Goal: Task Accomplishment & Management: Use online tool/utility

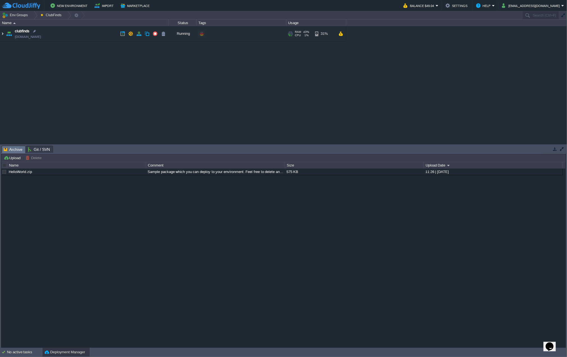
click at [3, 36] on img at bounding box center [2, 33] width 4 height 15
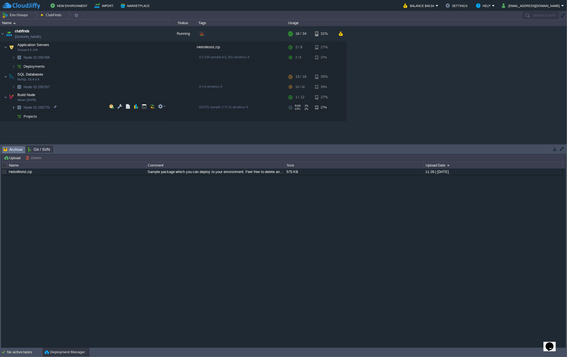
click at [12, 105] on img at bounding box center [13, 107] width 3 height 9
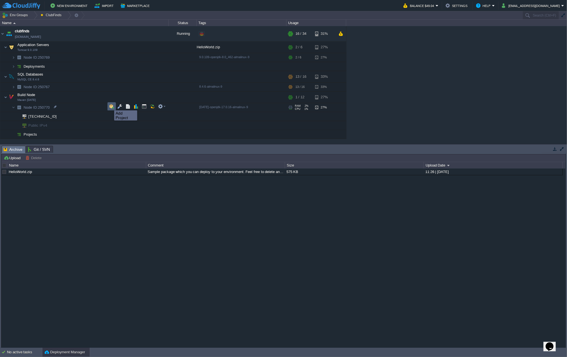
click at [110, 105] on button "button" at bounding box center [111, 106] width 5 height 5
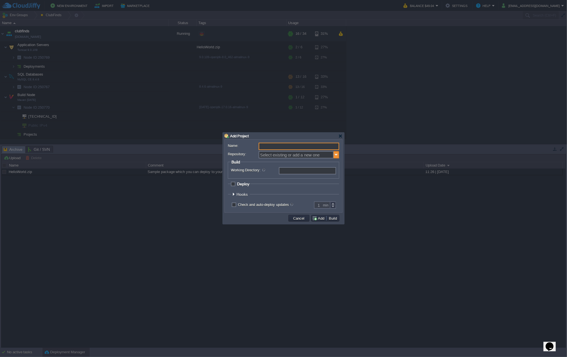
click at [336, 154] on img at bounding box center [337, 154] width 6 height 7
click at [312, 162] on div "Add New Repository" at bounding box center [298, 163] width 79 height 8
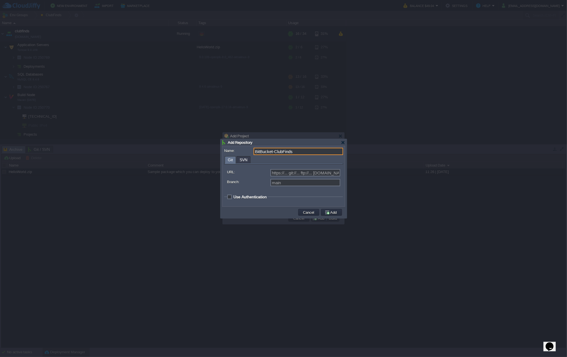
type input "BitBucket-ClubFinds"
type input "Select existing or add a new one"
click at [288, 171] on input "URL:" at bounding box center [306, 172] width 70 height 7
paste input "[URL][DOMAIN_NAME]"
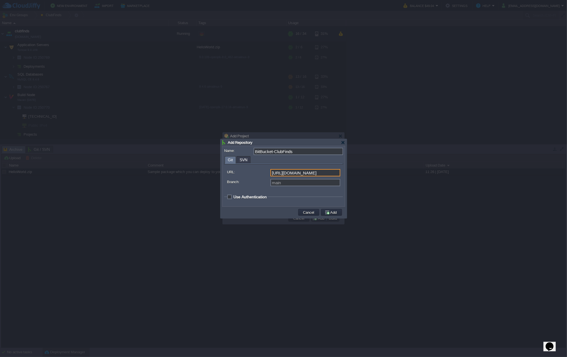
type input "[URL][DOMAIN_NAME]"
click at [291, 184] on input "Branch:" at bounding box center [306, 182] width 70 height 7
type input "develop"
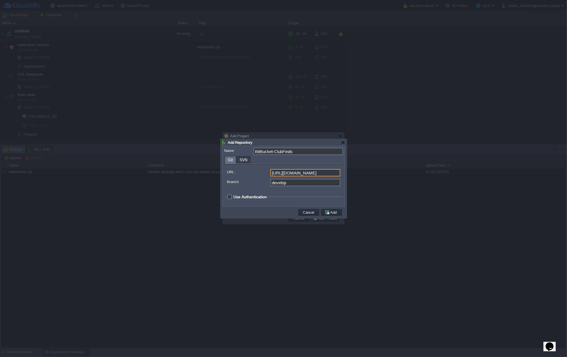
type input "[URL][DOMAIN_NAME]"
click at [266, 195] on span "Use Authentication" at bounding box center [250, 197] width 33 height 4
checkbox input "true"
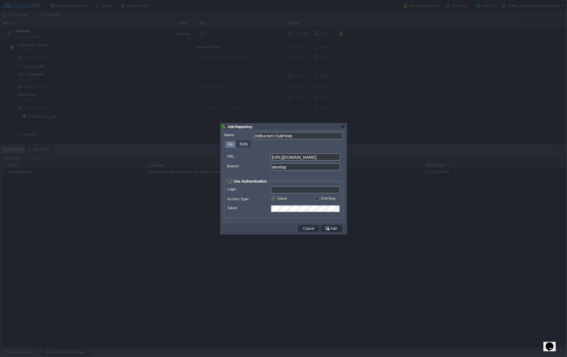
click at [319, 199] on div "SSH Key" at bounding box center [326, 198] width 25 height 5
click at [321, 199] on label "SSH Key" at bounding box center [328, 198] width 15 height 4
click at [317, 199] on input "radio" at bounding box center [316, 199] width 4 height 4
radio input "true"
type input "git"
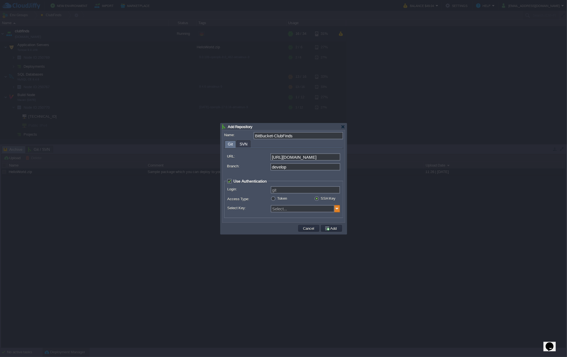
click at [337, 208] on img at bounding box center [338, 208] width 6 height 7
type input "Select..."
click at [277, 197] on label "Token" at bounding box center [282, 198] width 10 height 4
click at [273, 197] on input "radio" at bounding box center [273, 199] width 4 height 4
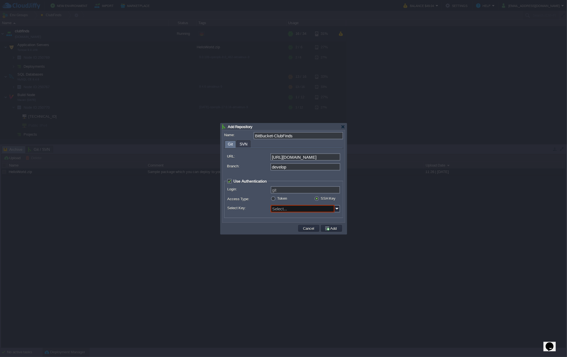
radio input "true"
click at [275, 190] on input "Login:" at bounding box center [305, 189] width 69 height 7
click at [285, 190] on input "Login:" at bounding box center [305, 189] width 69 height 7
type input "b"
paste input "jelastic_easydevel"
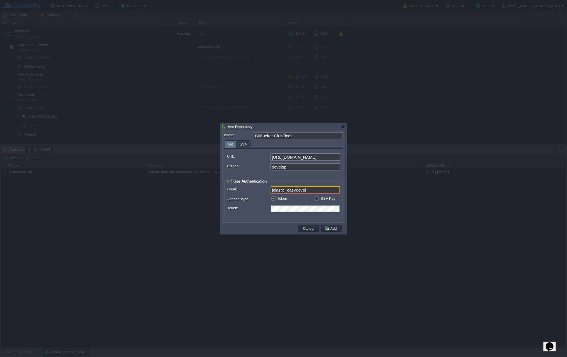
type input "jelastic_easydevel"
click at [258, 225] on td at bounding box center [261, 228] width 74 height 8
click at [330, 230] on button "Add" at bounding box center [332, 228] width 14 height 5
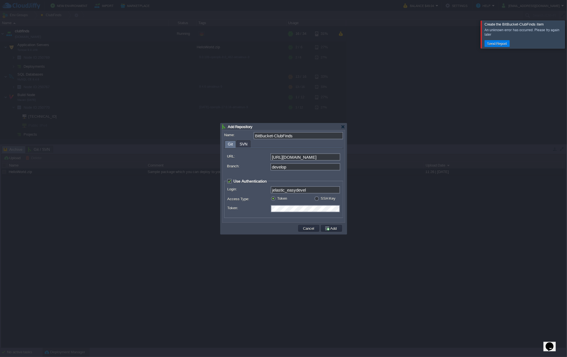
click at [517, 25] on span "Create the BitBucket-ClubFinds item" at bounding box center [514, 24] width 59 height 4
click at [311, 159] on input "[URL][DOMAIN_NAME]" at bounding box center [306, 156] width 70 height 7
click at [502, 45] on button "Send Report" at bounding box center [498, 43] width 24 height 5
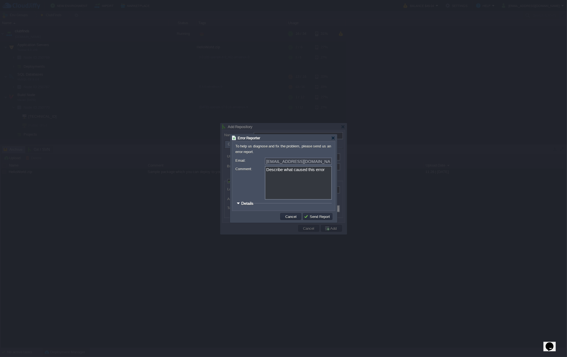
click at [244, 203] on span "Details" at bounding box center [247, 203] width 12 height 4
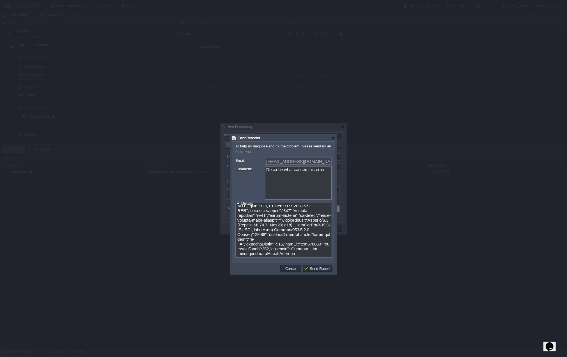
scroll to position [140, 0]
click at [303, 241] on textarea at bounding box center [284, 230] width 94 height 51
click at [310, 269] on button "Send Report" at bounding box center [318, 268] width 28 height 5
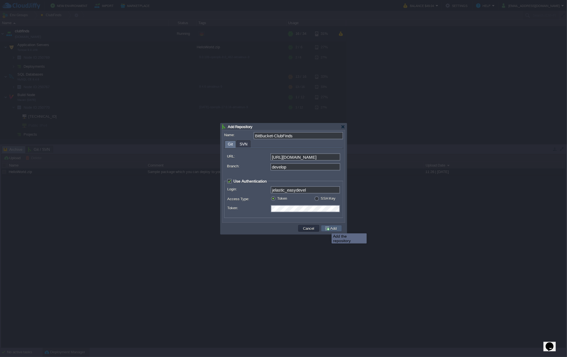
click at [328, 228] on button "Add" at bounding box center [332, 228] width 14 height 5
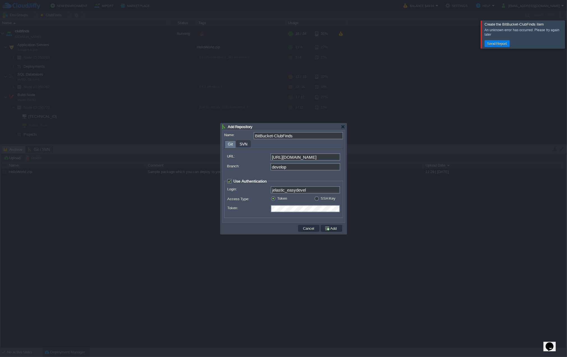
click at [266, 226] on td at bounding box center [261, 228] width 74 height 8
click at [325, 226] on button "Add" at bounding box center [332, 228] width 14 height 5
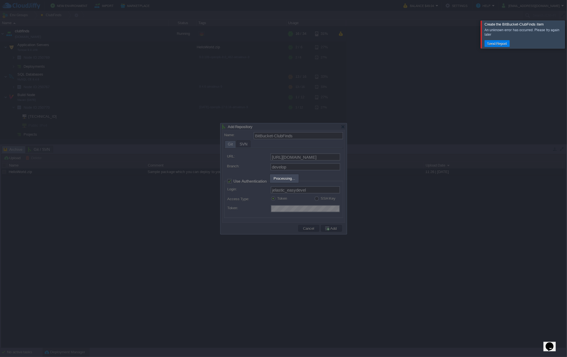
type input "BitBucket-ClubFinds"
type input "main"
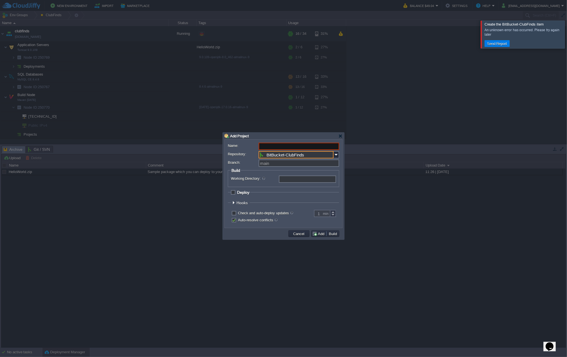
click at [304, 155] on input "BitBucket-ClubFinds" at bounding box center [296, 154] width 75 height 7
click at [313, 153] on input "BitBucket-ClubFinds" at bounding box center [296, 154] width 75 height 7
click at [298, 153] on input "BitBucket-ClubFinds" at bounding box center [296, 154] width 75 height 7
click at [299, 234] on button "Cancel" at bounding box center [299, 233] width 15 height 5
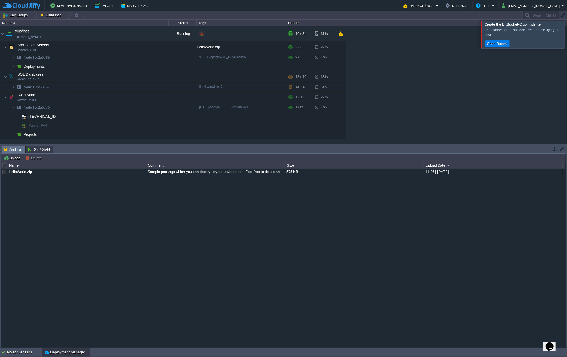
click at [65, 350] on button "Deployment Manager" at bounding box center [65, 352] width 40 height 6
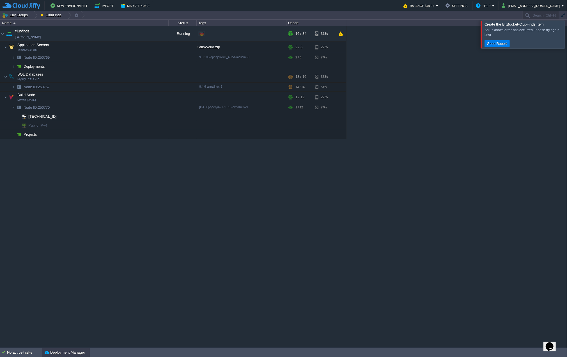
click at [66, 350] on button "Deployment Manager" at bounding box center [65, 353] width 40 height 6
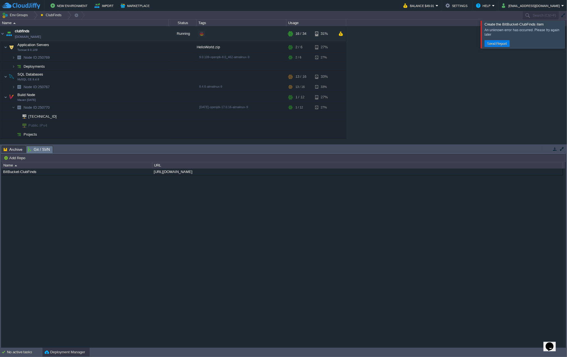
click at [43, 149] on span "Git / SVN" at bounding box center [39, 149] width 22 height 7
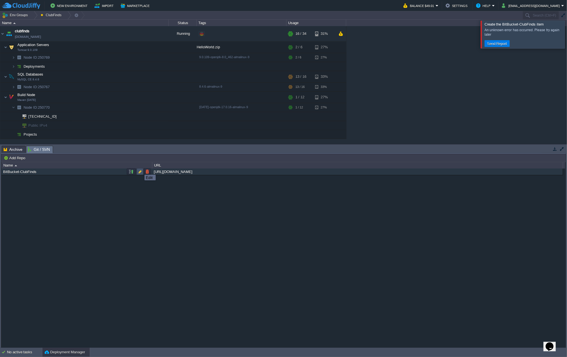
click at [140, 170] on button "button" at bounding box center [140, 171] width 5 height 5
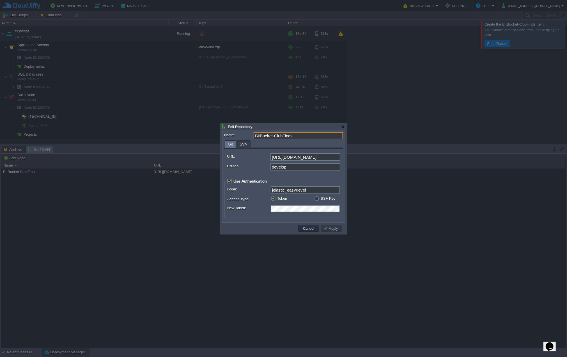
click at [273, 136] on input "BitBucket-ClubFinds" at bounding box center [299, 135] width 90 height 7
click at [282, 227] on td at bounding box center [261, 228] width 74 height 8
click at [331, 229] on button "Apply" at bounding box center [331, 228] width 17 height 5
click at [270, 135] on input "BitBucket - ClubFinds" at bounding box center [299, 135] width 90 height 7
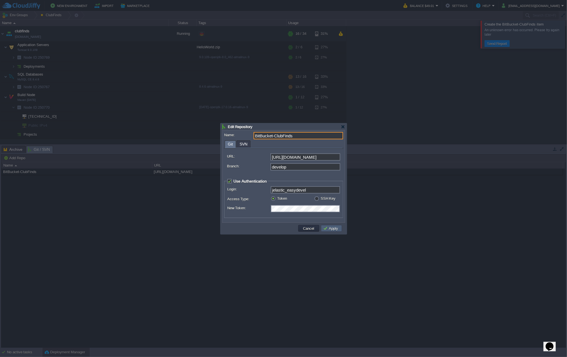
type input "BitBucket-ClubFinds"
click at [332, 228] on button "Apply" at bounding box center [331, 228] width 17 height 5
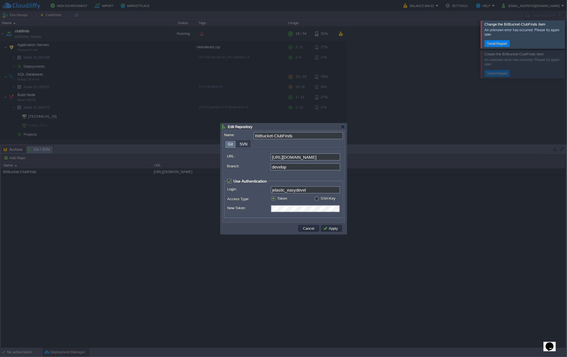
click at [321, 198] on label "SSH Key" at bounding box center [328, 198] width 15 height 4
click at [317, 198] on input "radio" at bounding box center [316, 199] width 4 height 4
radio input "true"
click at [336, 210] on img at bounding box center [338, 208] width 6 height 7
click at [318, 216] on div "Add Private Key" at bounding box center [305, 217] width 68 height 8
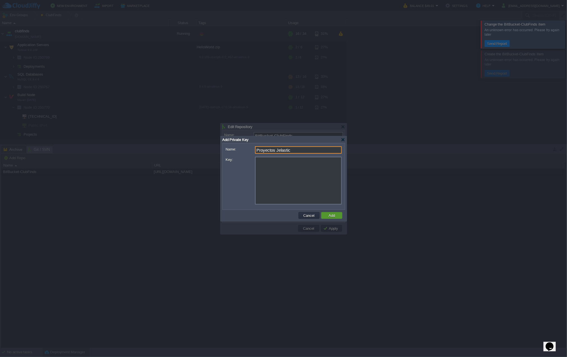
type input "Proyectos Jelastic"
type input "Select..."
click at [284, 182] on textarea "Key:" at bounding box center [298, 181] width 87 height 48
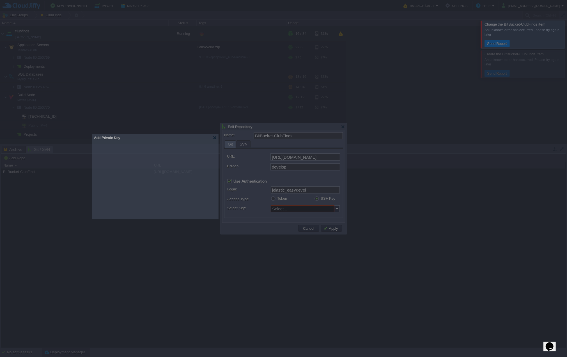
drag, startPoint x: 260, startPoint y: 140, endPoint x: 132, endPoint y: 138, distance: 128.3
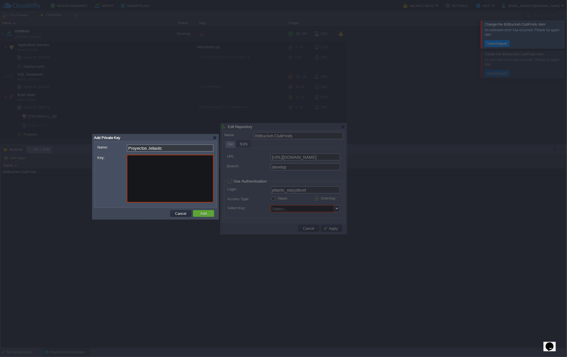
click at [155, 175] on textarea "Key:" at bounding box center [170, 179] width 87 height 48
click at [170, 174] on textarea "Key:" at bounding box center [170, 179] width 87 height 48
paste textarea "-----BEGIN OPENSSH PRIVATE KEY----- b3BlbnNzaC1rZXktdjEAAAAABG5vbmUAAAAEbm9uZQA…"
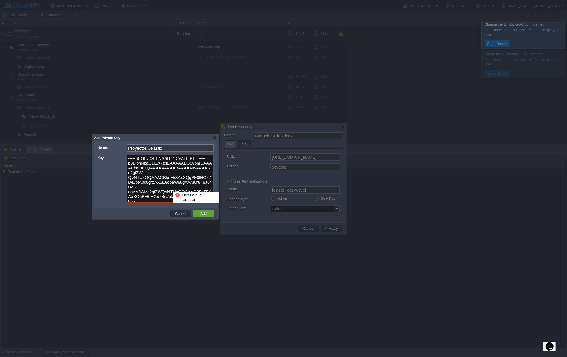
scroll to position [53, 0]
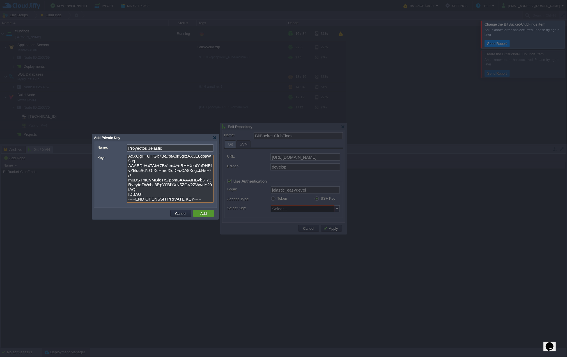
type textarea "-----BEGIN OPENSSH PRIVATE KEY----- b3BlbnNzaC1rZXktdjEAAAAABG5vbmUAAAAEbm9uZQA…"
click at [202, 214] on button "Add" at bounding box center [204, 213] width 10 height 5
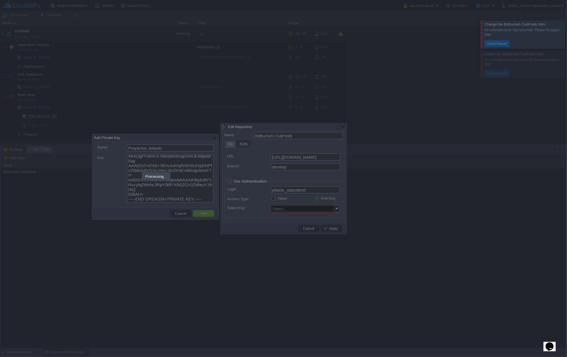
type input "Proyectos Jelastic"
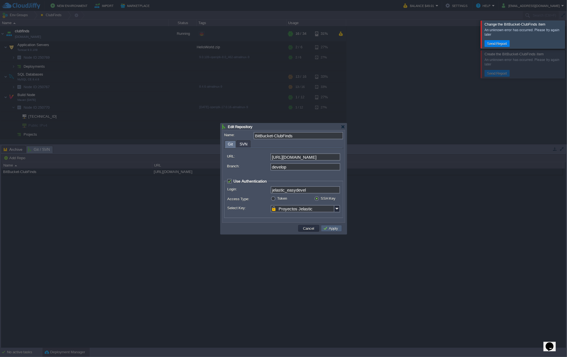
click at [335, 229] on button "Apply" at bounding box center [331, 228] width 17 height 5
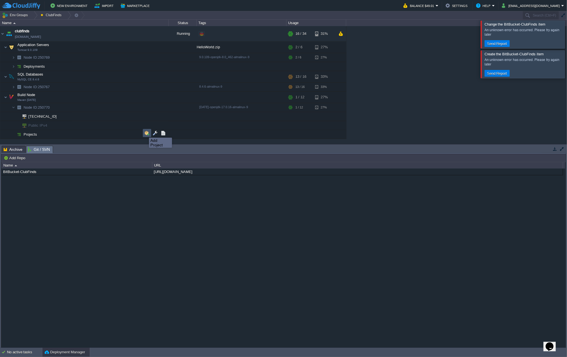
click at [145, 133] on button "button" at bounding box center [147, 133] width 5 height 5
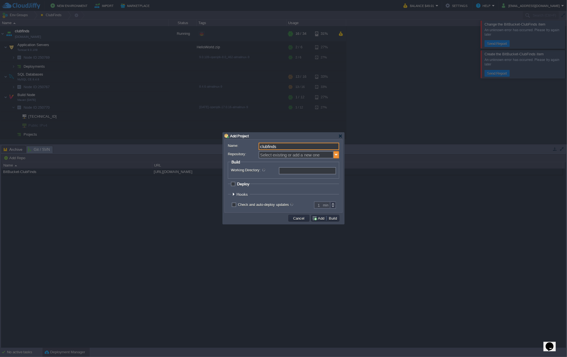
type input "clubfinds"
click at [336, 154] on img at bounding box center [337, 154] width 6 height 7
click at [297, 163] on div "BitBucket-ClubFinds" at bounding box center [298, 163] width 79 height 8
type input "BitBucket-ClubFinds"
type input "main"
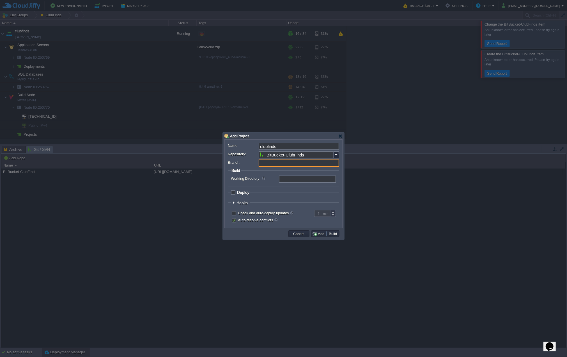
click at [302, 165] on input "Branch:" at bounding box center [299, 162] width 81 height 7
type input "develop"
click at [290, 178] on input "Working Directory:" at bounding box center [307, 178] width 57 height 7
click at [237, 193] on span "Deploy" at bounding box center [243, 192] width 12 height 4
checkbox input "true"
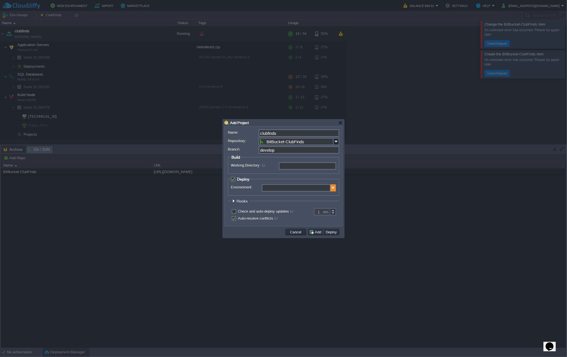
click at [333, 188] on img at bounding box center [334, 187] width 6 height 7
click at [302, 203] on div "Application Servers Tomcat 9.0.109" at bounding box center [299, 206] width 74 height 11
type input "Application Servers (clubfinds)"
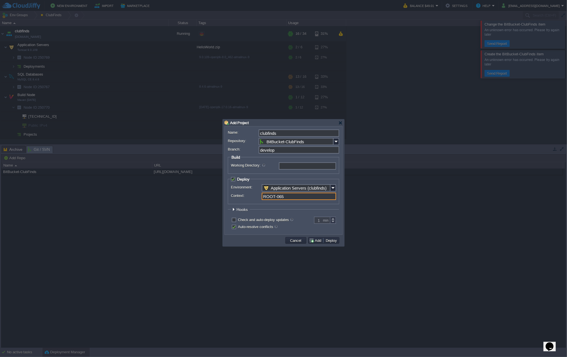
click at [302, 197] on input "ROOT-065" at bounding box center [299, 196] width 74 height 7
drag, startPoint x: 276, startPoint y: 196, endPoint x: 389, endPoint y: 196, distance: 112.9
click at [386, 196] on body "New Environment Import Marketplace Bonus $0.00 Upgrade Account Balance $49.01 S…" at bounding box center [283, 178] width 567 height 357
type input "ROOT"
click at [245, 221] on label "Check and auto-deploy updates" at bounding box center [266, 220] width 56 height 4
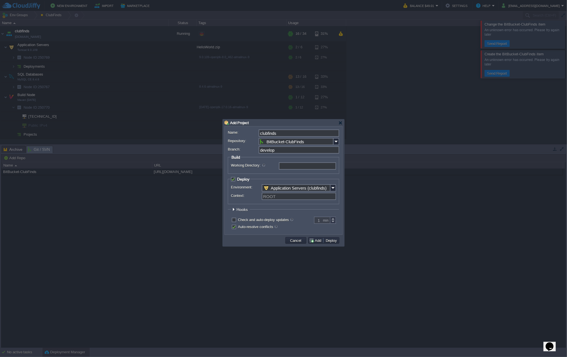
click at [235, 221] on input "checkbox" at bounding box center [234, 221] width 4 height 4
click at [245, 221] on label "Check and auto-deploy updates" at bounding box center [266, 220] width 56 height 4
click at [235, 221] on input "checkbox" at bounding box center [234, 221] width 4 height 4
click at [241, 221] on label "Check and auto-deploy updates" at bounding box center [266, 220] width 56 height 4
click at [235, 221] on input "checkbox" at bounding box center [234, 221] width 4 height 4
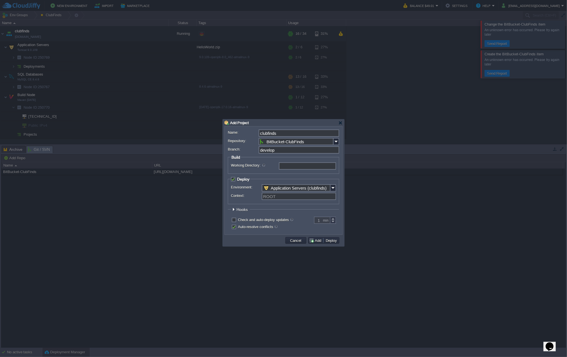
checkbox input "true"
click at [330, 241] on button "Deploy" at bounding box center [331, 240] width 15 height 5
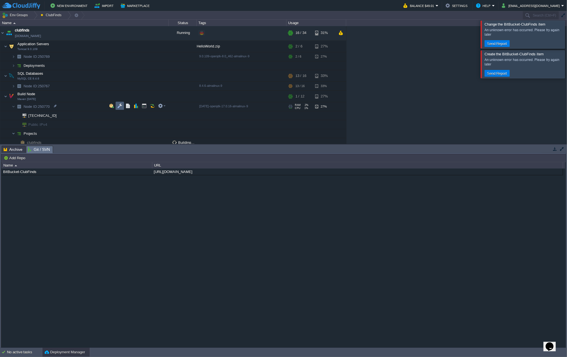
scroll to position [3, 0]
click at [143, 44] on button "button" at bounding box center [144, 44] width 5 height 5
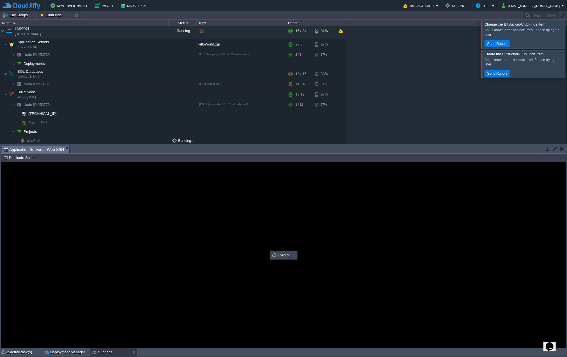
scroll to position [0, 0]
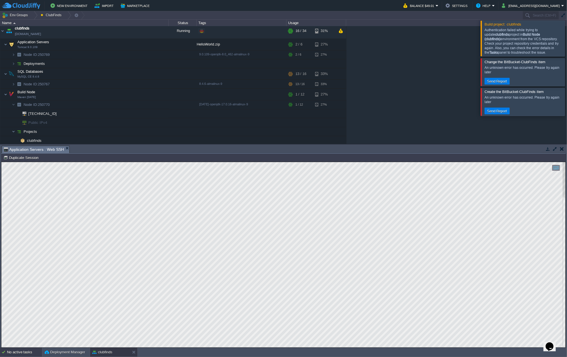
click at [24, 351] on div "No active tasks" at bounding box center [24, 352] width 35 height 9
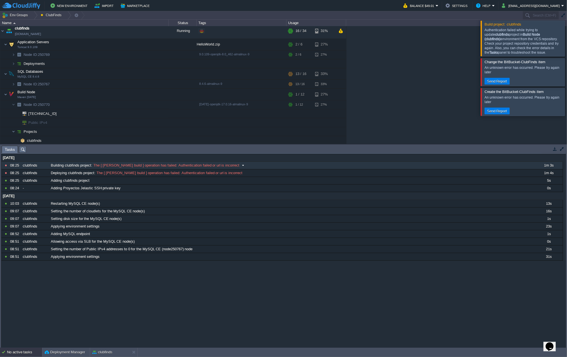
click at [239, 165] on span at bounding box center [243, 165] width 8 height 5
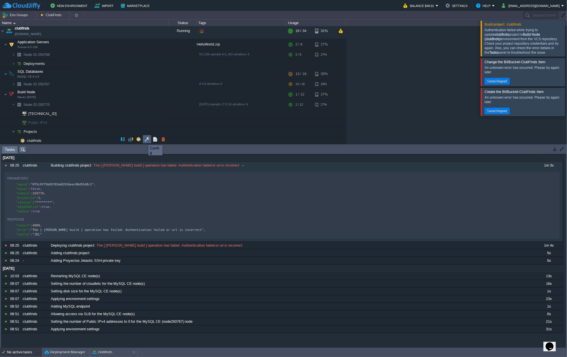
click at [145, 140] on button "button" at bounding box center [147, 139] width 5 height 5
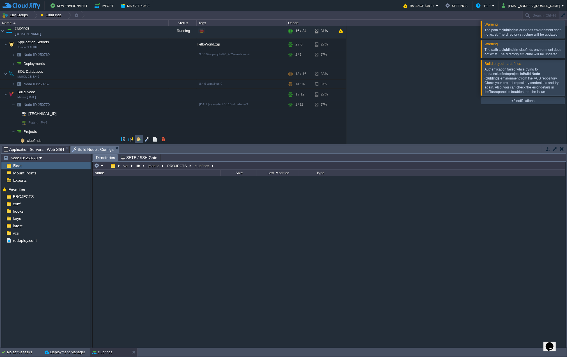
click at [140, 139] on button "button" at bounding box center [138, 139] width 5 height 5
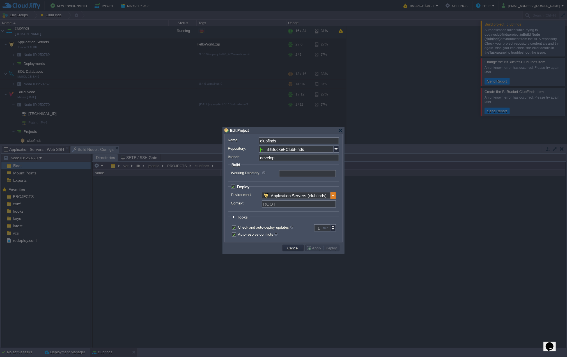
click at [331, 196] on img at bounding box center [334, 195] width 6 height 7
click at [283, 205] on input "Context:" at bounding box center [299, 203] width 74 height 7
type input "ROOT"
click at [252, 229] on label "Check and auto-deploy updates" at bounding box center [266, 227] width 56 height 4
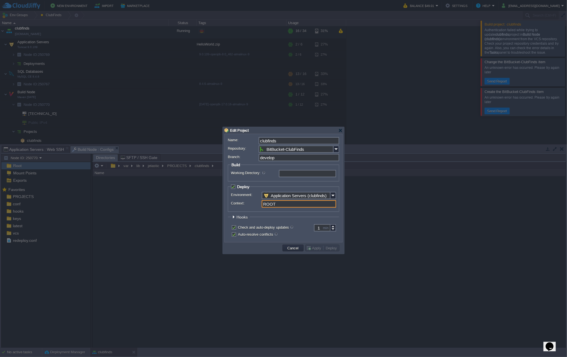
click at [235, 229] on input "checkbox" at bounding box center [234, 228] width 4 height 4
checkbox input "false"
click at [311, 247] on button "Apply" at bounding box center [314, 247] width 17 height 5
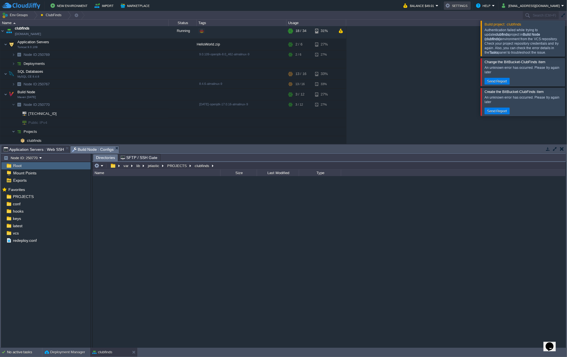
click at [468, 5] on button "Settings" at bounding box center [458, 5] width 24 height 7
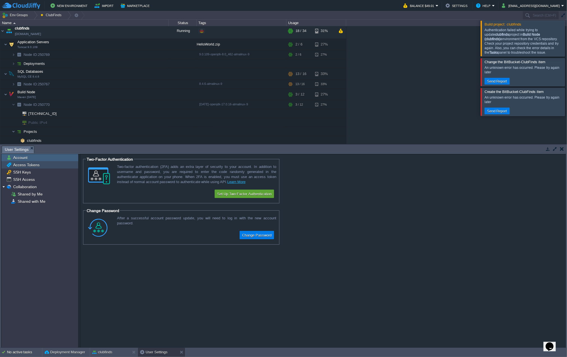
click at [36, 166] on span "Access Tokens" at bounding box center [26, 164] width 28 height 5
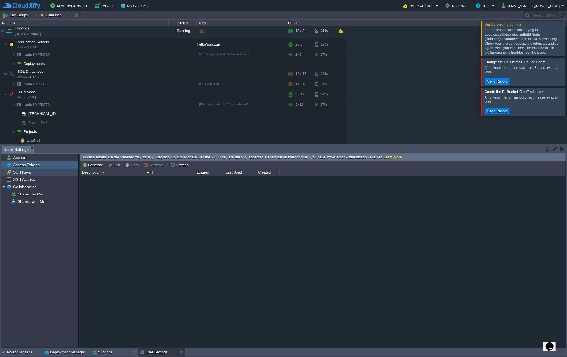
click at [45, 173] on div "SSH Keys" at bounding box center [39, 171] width 77 height 7
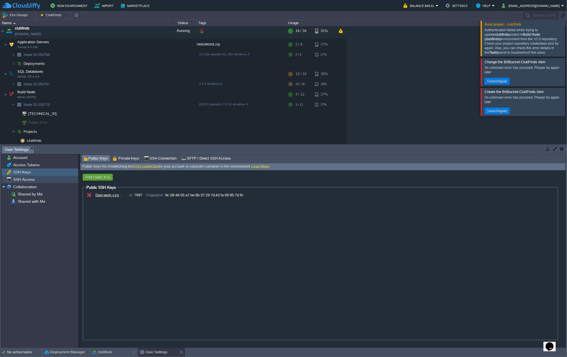
click at [32, 179] on span "SSH Access" at bounding box center [24, 179] width 24 height 5
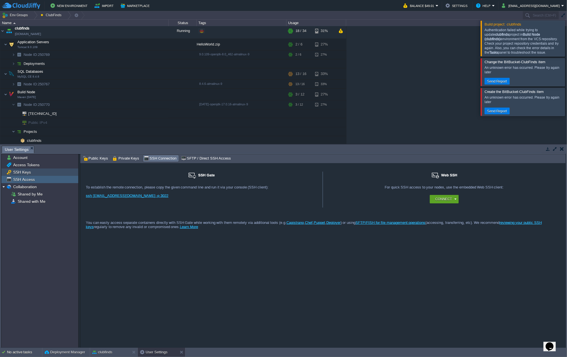
click at [28, 173] on span "SSH Keys" at bounding box center [22, 172] width 20 height 5
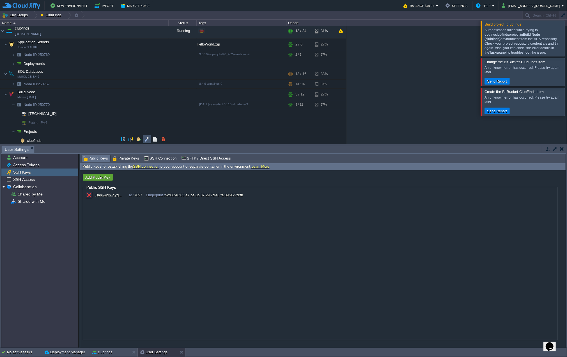
click at [145, 139] on button "button" at bounding box center [147, 139] width 5 height 5
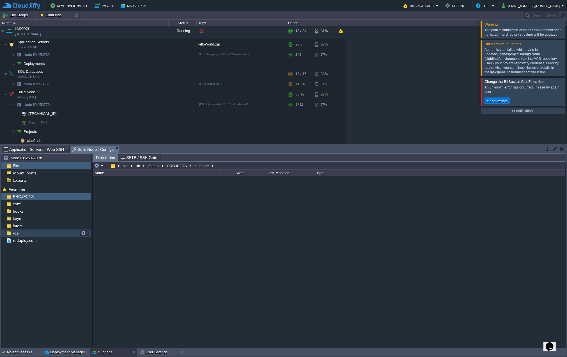
click at [25, 234] on div "vcs" at bounding box center [45, 232] width 89 height 7
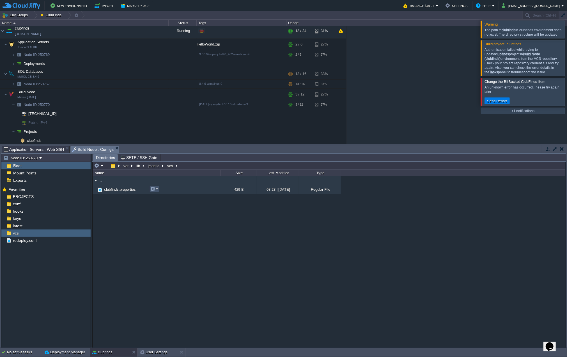
click at [154, 189] on button "button" at bounding box center [152, 188] width 5 height 5
click at [161, 196] on span "Open" at bounding box center [162, 196] width 9 height 4
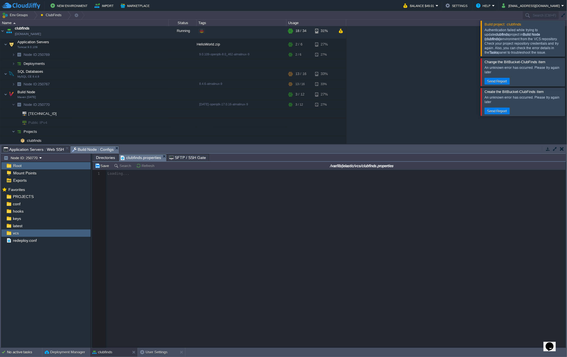
scroll to position [2, 0]
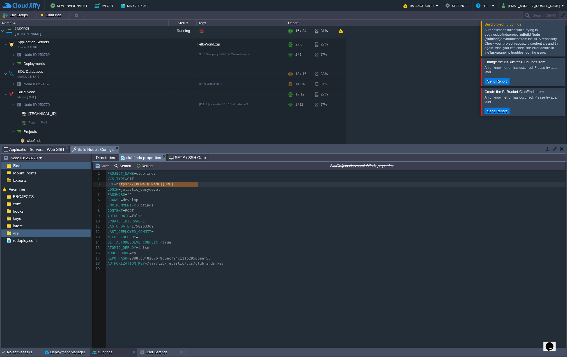
type textarea "[URL][DOMAIN_NAME]"
drag, startPoint x: 203, startPoint y: 184, endPoint x: 115, endPoint y: 183, distance: 87.9
click at [140, 189] on div "x 1 PROJECT_NAME = clubfinds 2 VCS_TYPE = GIT 3 URL = https : //[DOMAIN_NAME][U…" at bounding box center [337, 221] width 462 height 101
type textarea "jelastic_easydevel"
click at [146, 194] on pre "PASSWORD = ''" at bounding box center [337, 194] width 462 height 5
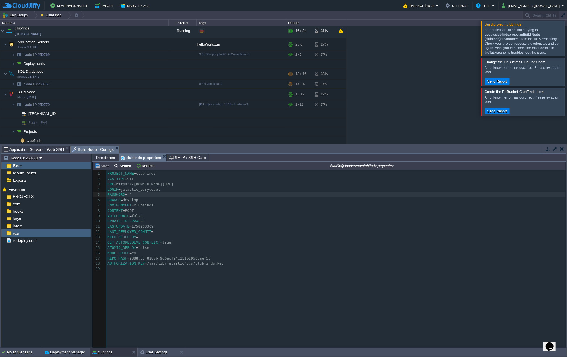
click at [140, 205] on div "x 1 PROJECT_NAME = clubfinds 2 VCS_TYPE = GIT 3 URL = https : //[DOMAIN_NAME][U…" at bounding box center [337, 221] width 462 height 101
type textarea "clubfinds"
click at [141, 210] on pre "CONTEXT = ROOT" at bounding box center [337, 210] width 462 height 5
click at [159, 250] on pre "NODE_GROUP = cp" at bounding box center [337, 252] width 462 height 5
click at [156, 257] on div "x 1 PROJECT_NAME = clubfinds 2 VCS_TYPE = GIT 3 URL = https : //[DOMAIN_NAME][U…" at bounding box center [337, 221] width 462 height 101
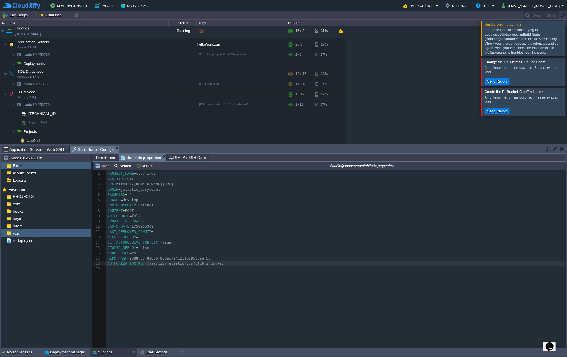
click at [183, 264] on span "/var/lib/jelastic/vcs/clubfinds.key" at bounding box center [185, 263] width 77 height 4
click at [104, 159] on span "Directories" at bounding box center [105, 157] width 19 height 7
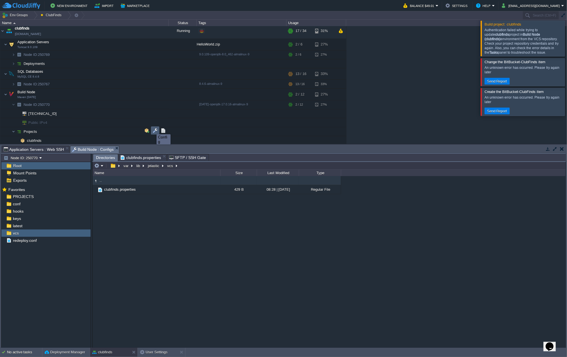
click at [153, 129] on button "button" at bounding box center [155, 130] width 5 height 5
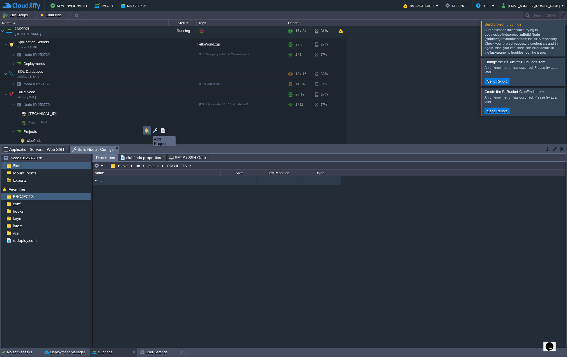
click at [145, 132] on button "button" at bounding box center [147, 130] width 5 height 5
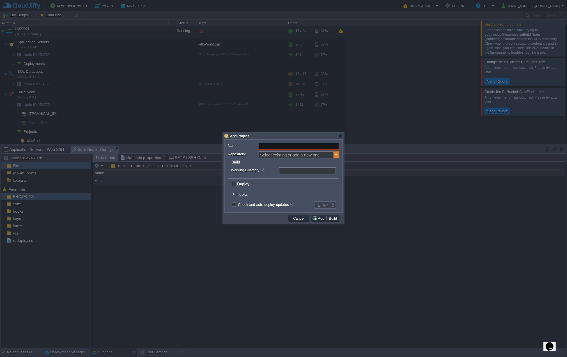
click at [336, 155] on img at bounding box center [337, 154] width 6 height 7
type input "Select existing or add a new one"
click at [301, 218] on button "Cancel" at bounding box center [299, 218] width 15 height 5
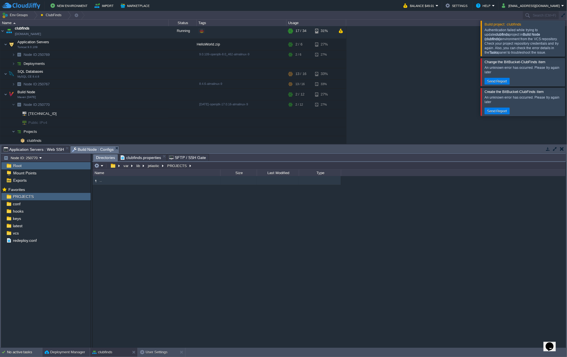
click at [62, 352] on button "Deployment Manager" at bounding box center [65, 352] width 40 height 6
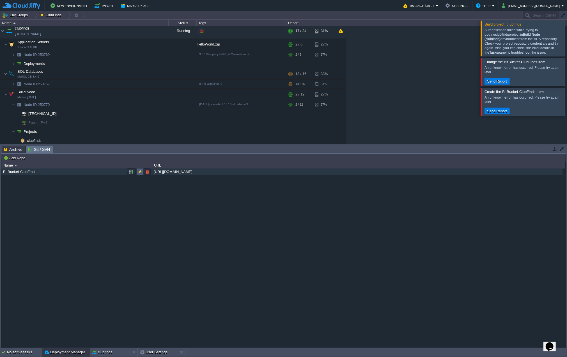
click at [140, 172] on button "button" at bounding box center [140, 171] width 5 height 5
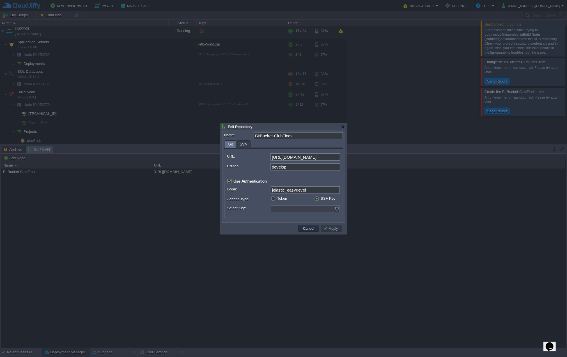
type input "Proyectos Jelastic"
click at [281, 197] on label "Token" at bounding box center [282, 198] width 10 height 4
click at [275, 197] on input "radio" at bounding box center [273, 199] width 4 height 4
radio input "true"
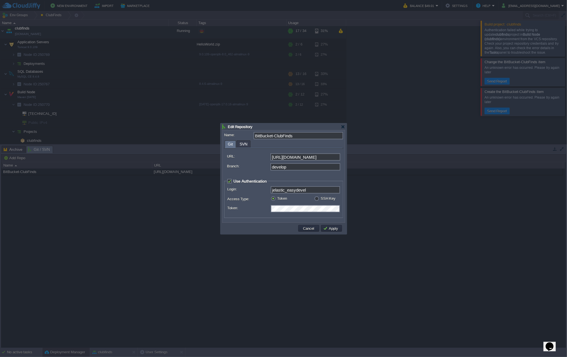
click at [278, 223] on div "Cancel Apply" at bounding box center [283, 229] width 122 height 12
drag, startPoint x: 284, startPoint y: 223, endPoint x: 291, endPoint y: 224, distance: 7.7
click at [284, 223] on div "Cancel Apply" at bounding box center [283, 229] width 122 height 12
click at [330, 228] on button "Apply" at bounding box center [331, 228] width 17 height 5
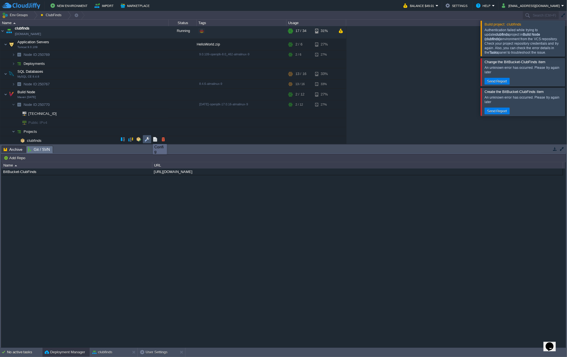
click at [149, 139] on button "button" at bounding box center [147, 139] width 5 height 5
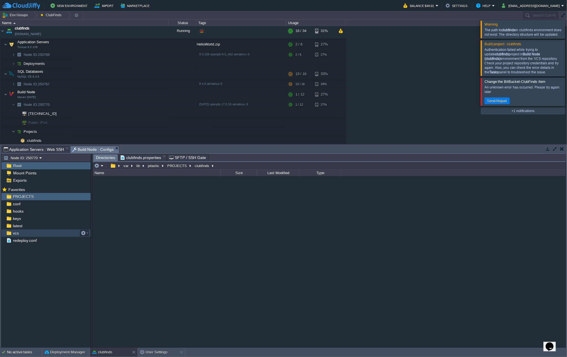
click at [27, 233] on div "vcs" at bounding box center [45, 232] width 89 height 7
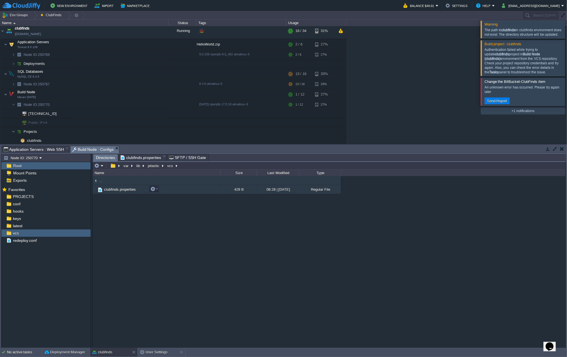
click at [116, 189] on span "clubfinds.properties" at bounding box center [119, 189] width 33 height 5
click at [154, 190] on button "button" at bounding box center [152, 188] width 5 height 5
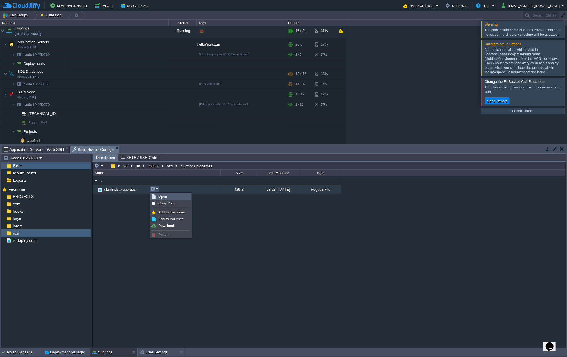
click at [159, 195] on span "Open" at bounding box center [162, 196] width 9 height 4
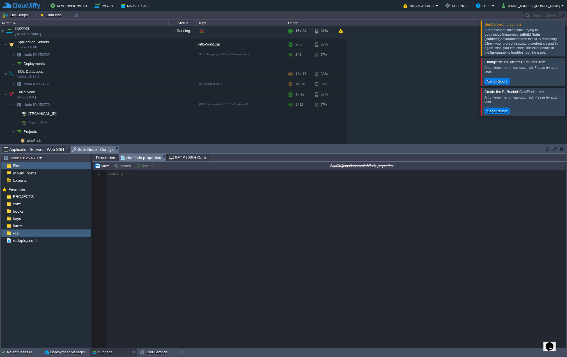
scroll to position [2, 0]
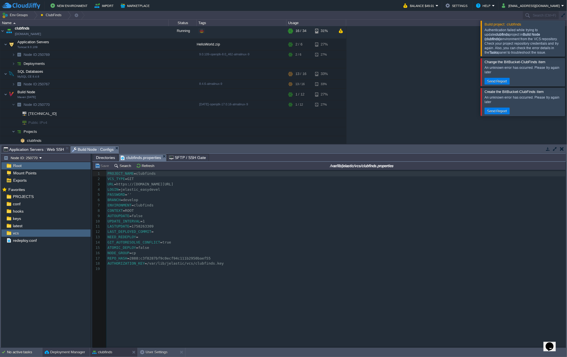
click at [72, 350] on button "Deployment Manager" at bounding box center [65, 352] width 40 height 6
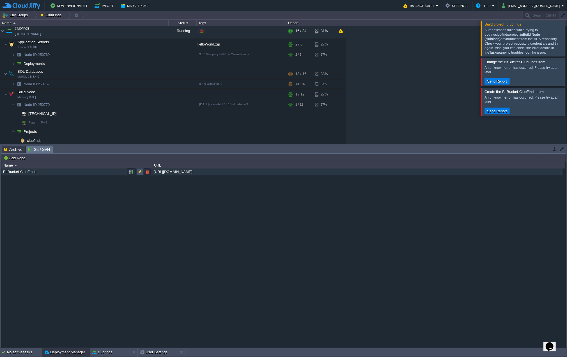
click at [139, 171] on button "button" at bounding box center [140, 171] width 5 height 5
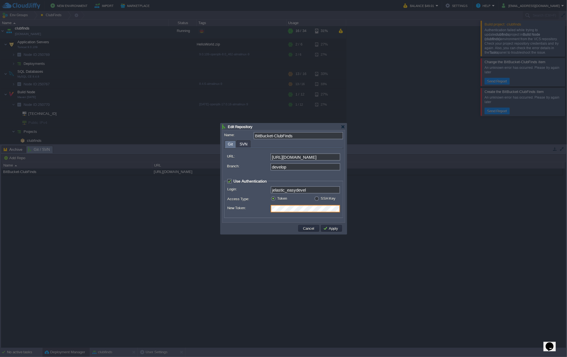
click at [280, 227] on td at bounding box center [261, 228] width 74 height 8
click at [329, 227] on button "Apply" at bounding box center [331, 228] width 17 height 5
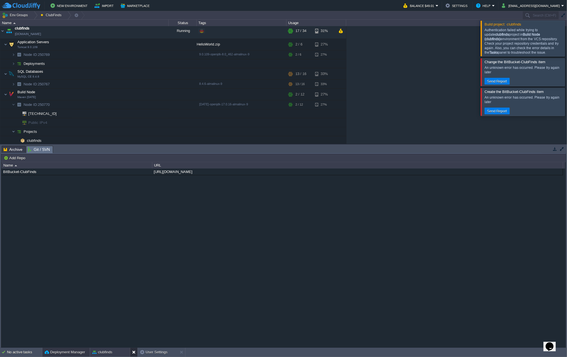
click at [133, 351] on button at bounding box center [135, 352] width 6 height 6
click at [144, 130] on td at bounding box center [147, 130] width 8 height 8
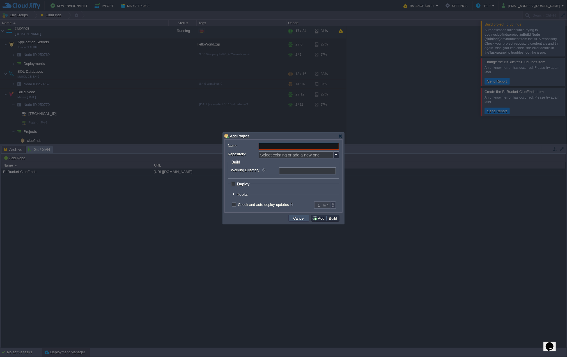
click at [300, 219] on button "Cancel" at bounding box center [299, 218] width 15 height 5
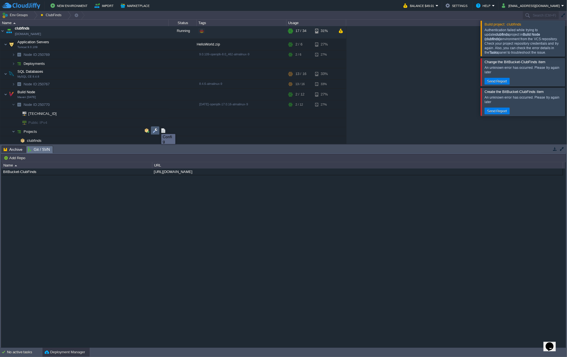
click at [156, 129] on button "button" at bounding box center [155, 130] width 5 height 5
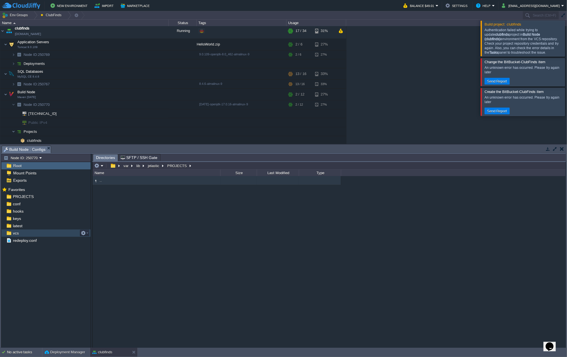
click at [24, 232] on div "vcs" at bounding box center [45, 232] width 89 height 7
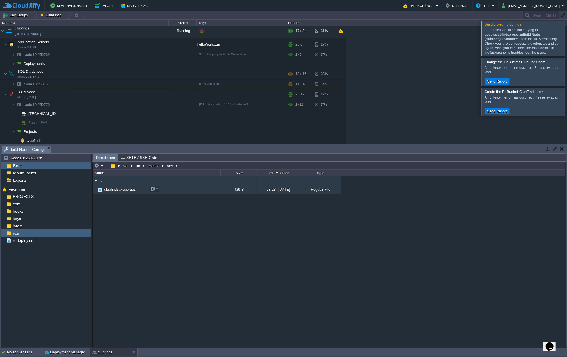
click at [132, 189] on span "clubfinds.properties" at bounding box center [119, 189] width 33 height 5
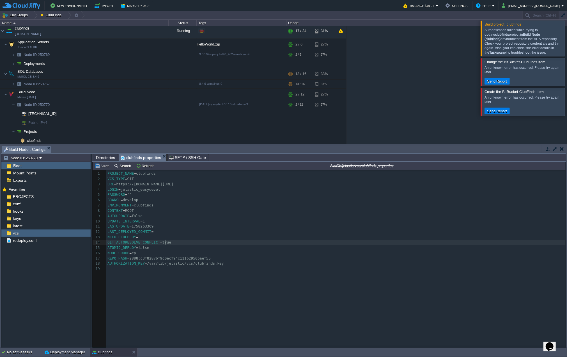
click at [196, 244] on pre "GIT_AUTORESOLVE_CONFLICT = true" at bounding box center [337, 242] width 462 height 5
click at [209, 211] on pre "CONTEXT = ROOT" at bounding box center [337, 210] width 462 height 5
click at [148, 131] on button "button" at bounding box center [147, 130] width 5 height 5
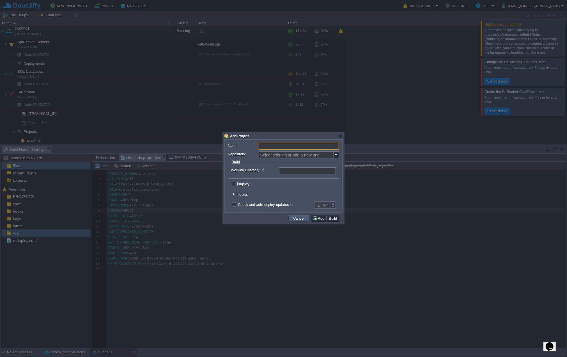
click at [301, 219] on button "Cancel" at bounding box center [299, 218] width 15 height 5
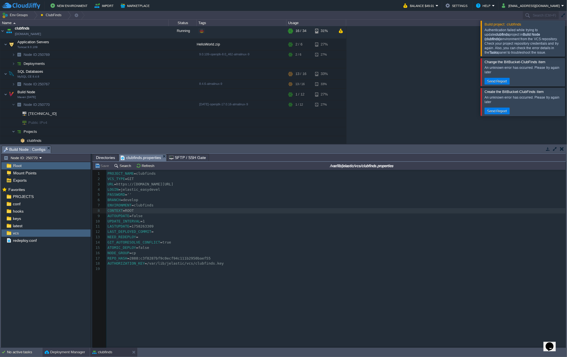
click at [71, 354] on button "Deployment Manager" at bounding box center [65, 352] width 40 height 6
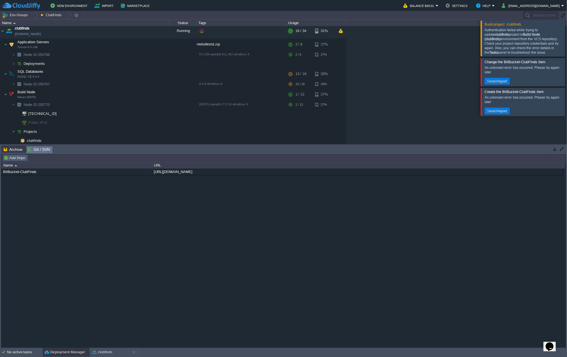
click at [19, 158] on button "Add Repo" at bounding box center [15, 157] width 23 height 5
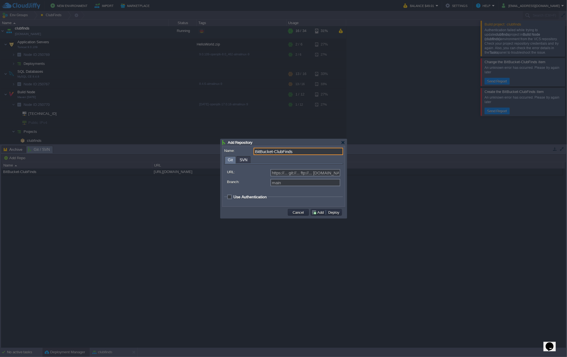
click at [243, 159] on span "SVN" at bounding box center [244, 159] width 8 height 7
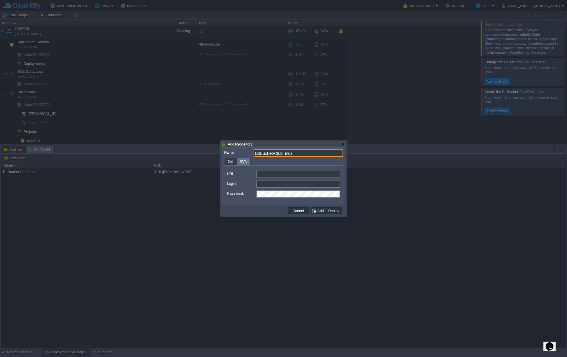
click at [230, 160] on span "Git" at bounding box center [230, 161] width 5 height 7
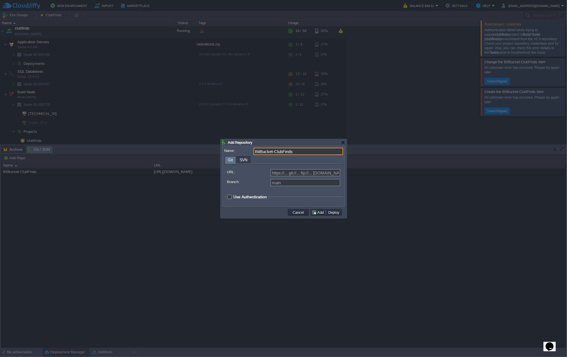
type input "BitBucket-ClubFinds"
click at [303, 174] on input "URL:" at bounding box center [306, 172] width 70 height 7
type input "https://... git://... ftp://... [DOMAIN_NAME]:repo..."
paste input "[URL][DOMAIN_NAME]"
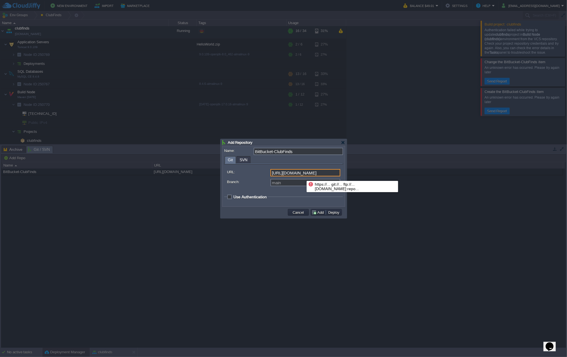
scroll to position [0, 9]
type input "[URL][DOMAIN_NAME]"
type input "develop"
click at [250, 197] on span "Use Authentication" at bounding box center [250, 197] width 33 height 4
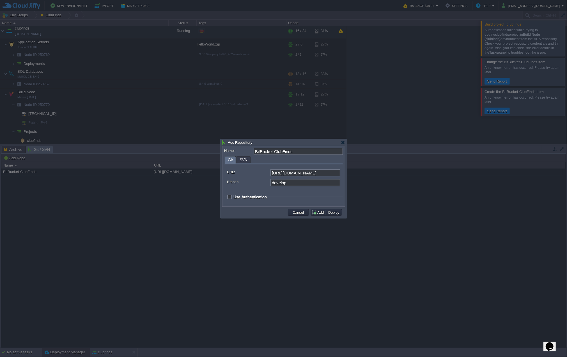
checkbox input "true"
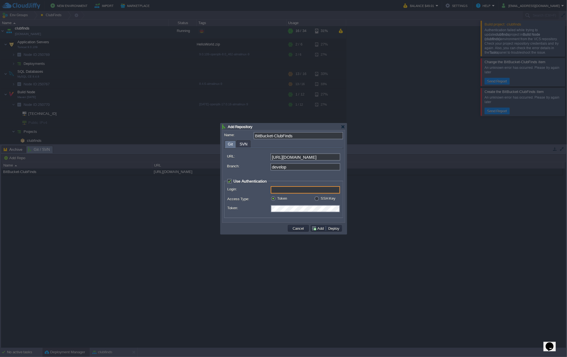
click at [289, 190] on input "Login:" at bounding box center [305, 189] width 69 height 7
type input "jelastic_easydevel"
click at [273, 227] on td at bounding box center [255, 228] width 63 height 8
click at [325, 227] on button "Add" at bounding box center [319, 228] width 14 height 5
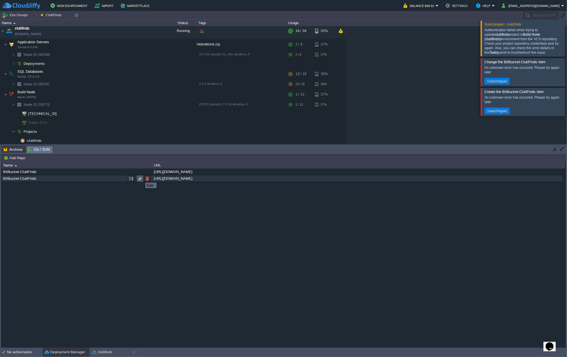
click at [141, 177] on button "button" at bounding box center [140, 178] width 5 height 5
click at [148, 179] on button "button" at bounding box center [147, 178] width 5 height 5
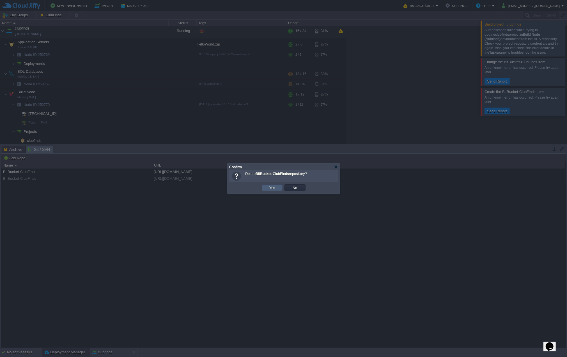
click at [273, 188] on button "Yes" at bounding box center [273, 187] width 10 height 5
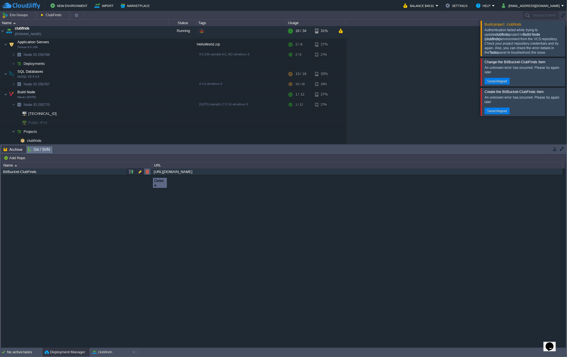
click at [149, 173] on button "button" at bounding box center [147, 171] width 5 height 5
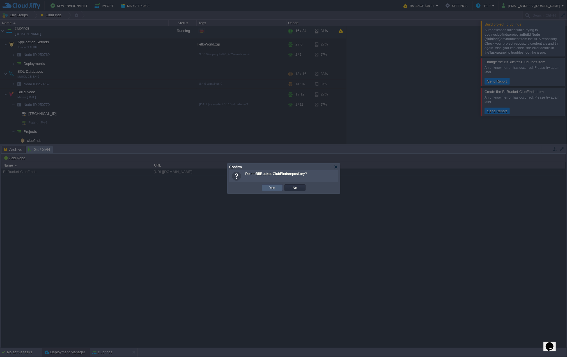
click at [277, 188] on td "Yes" at bounding box center [272, 187] width 21 height 7
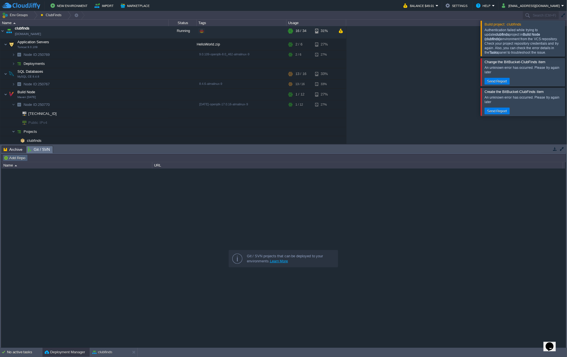
click at [17, 158] on button "Add Repo" at bounding box center [15, 157] width 23 height 5
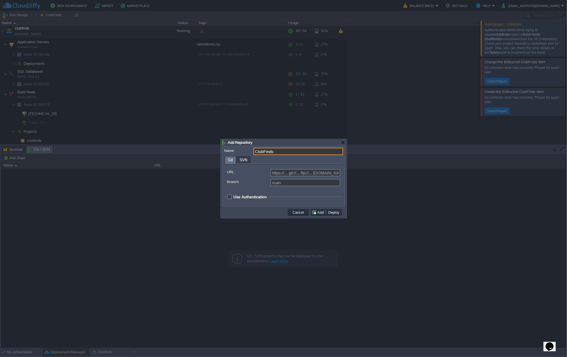
type input "ClubFinds"
click at [297, 168] on div "URL: https://... git://... ftp://... [DOMAIN_NAME]:repo... Branch: main" at bounding box center [283, 178] width 113 height 22
click at [295, 169] on input "URL:" at bounding box center [306, 172] width 70 height 7
paste input "[URL][DOMAIN_NAME]"
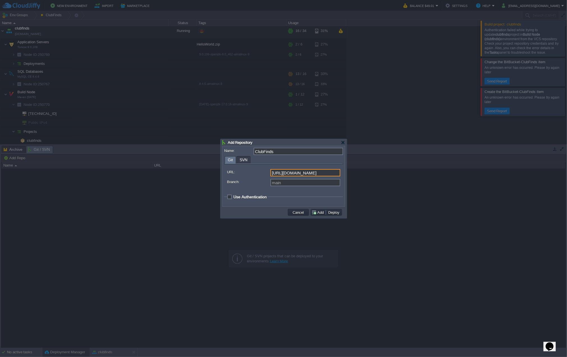
type input "[URL][DOMAIN_NAME]"
type input "develop"
click at [257, 197] on span "Use Authentication" at bounding box center [250, 197] width 33 height 4
checkbox input "true"
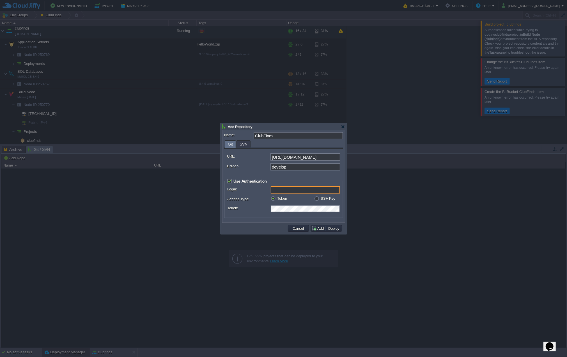
click at [281, 192] on input "Login:" at bounding box center [305, 189] width 69 height 7
type input "jelastic_easydevel"
click at [266, 223] on div "Cancel Add Deploy" at bounding box center [283, 229] width 122 height 12
click at [318, 228] on button "Add" at bounding box center [319, 228] width 14 height 5
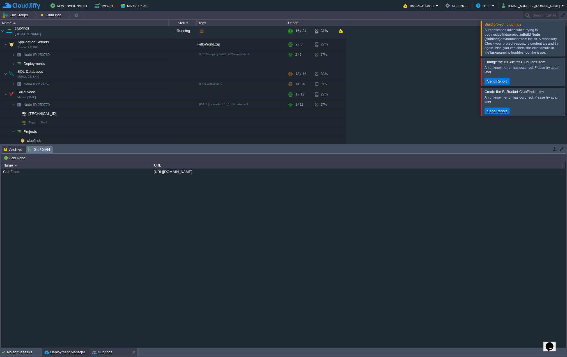
click at [109, 352] on button "clubfinds" at bounding box center [102, 352] width 20 height 6
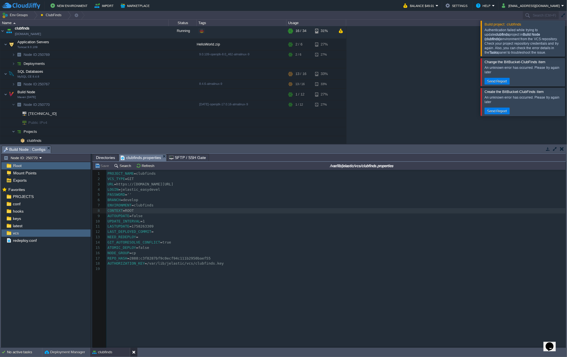
click at [134, 351] on button at bounding box center [135, 352] width 6 height 6
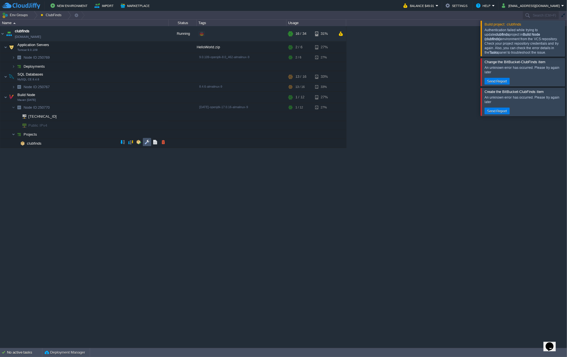
click at [147, 141] on button "button" at bounding box center [147, 142] width 5 height 5
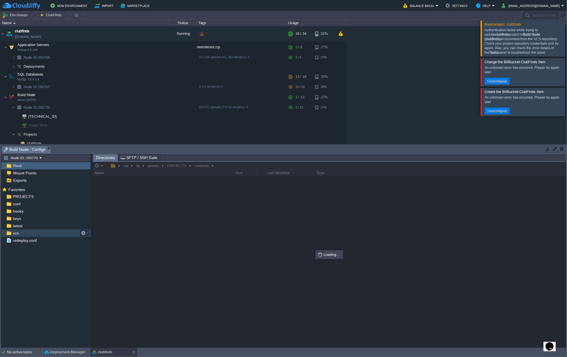
click at [24, 232] on div "vcs" at bounding box center [45, 232] width 89 height 7
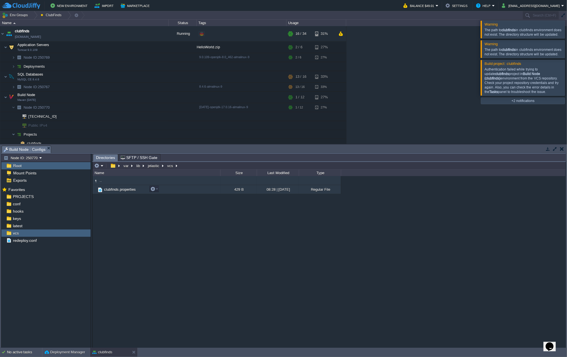
click at [120, 188] on span "clubfinds.properties" at bounding box center [119, 189] width 33 height 5
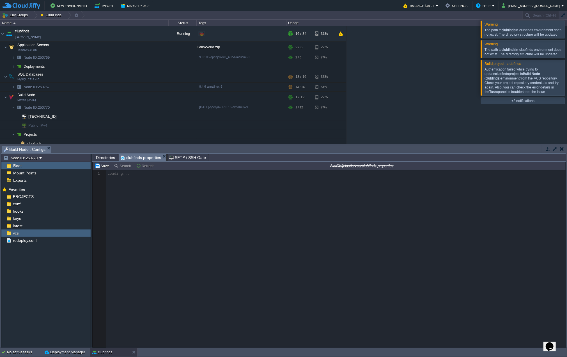
scroll to position [2, 0]
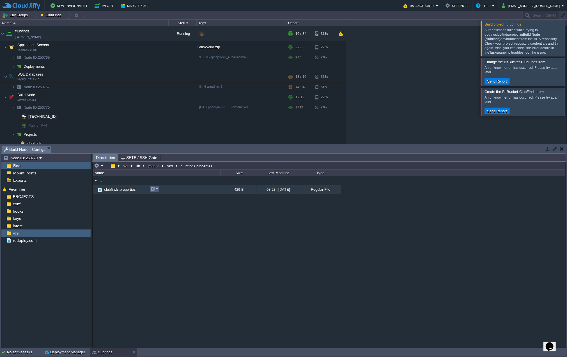
click at [155, 187] on button "button" at bounding box center [152, 188] width 5 height 5
click at [167, 234] on span "Delete" at bounding box center [163, 234] width 10 height 4
click at [250, 231] on div ".. clubfinds.properties 429 B 08:28 | [DATE] Regular File" at bounding box center [329, 261] width 473 height 171
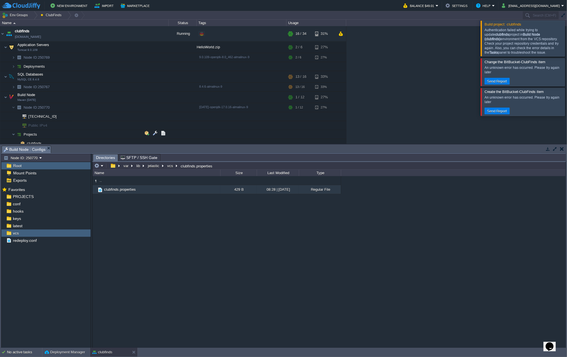
scroll to position [3, 0]
click at [123, 140] on button "button" at bounding box center [122, 139] width 5 height 5
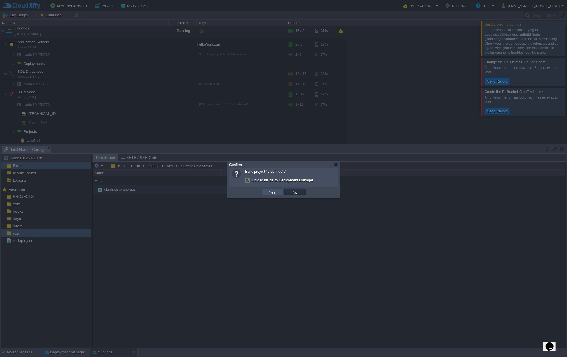
click at [270, 193] on button "Yes" at bounding box center [273, 191] width 10 height 5
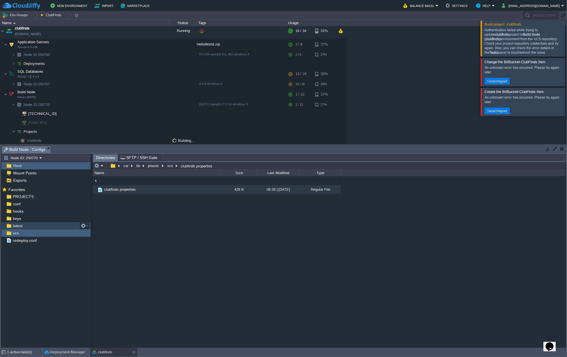
click at [23, 224] on span "latest" at bounding box center [18, 225] width 12 height 5
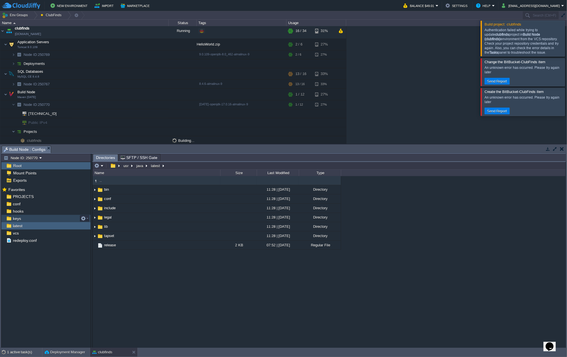
click at [24, 218] on div "keys" at bounding box center [45, 218] width 89 height 7
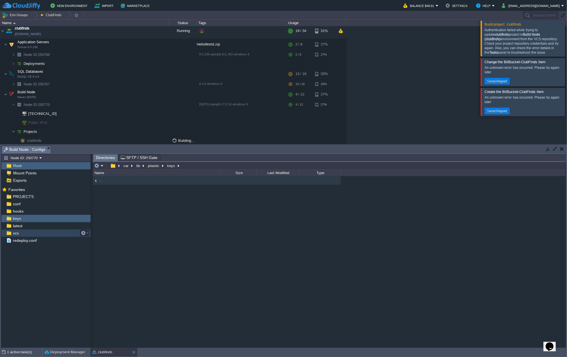
click at [38, 232] on div "vcs" at bounding box center [45, 232] width 89 height 7
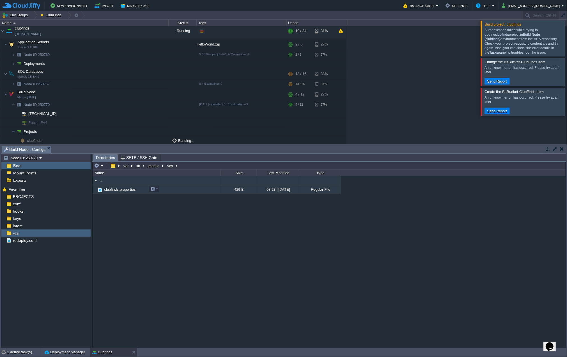
click at [123, 189] on span "clubfinds.properties" at bounding box center [119, 189] width 33 height 5
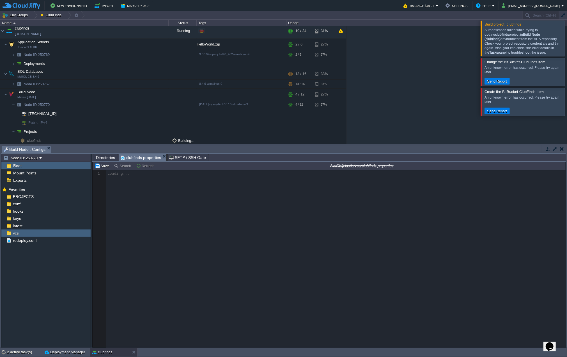
scroll to position [2, 0]
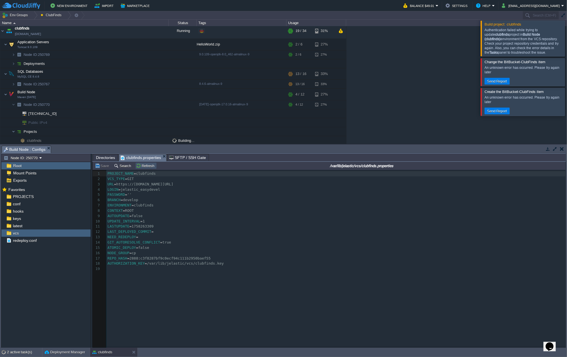
click at [146, 166] on button "Refresh" at bounding box center [146, 165] width 20 height 5
click at [567, 35] on div at bounding box center [574, 37] width 0 height 35
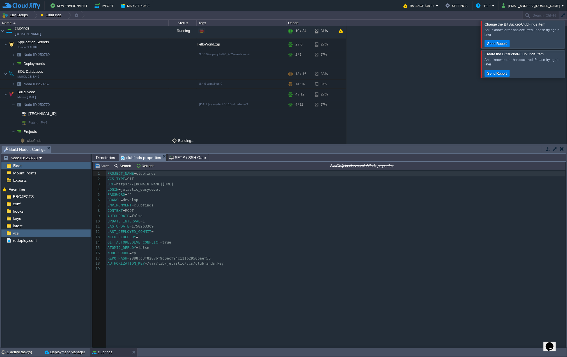
click at [567, 35] on div at bounding box center [574, 34] width 0 height 28
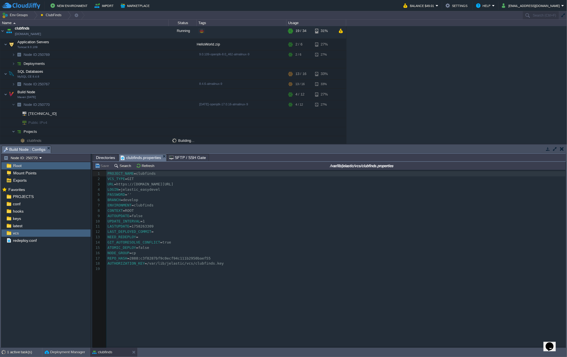
click at [108, 158] on span "Directories" at bounding box center [105, 157] width 19 height 7
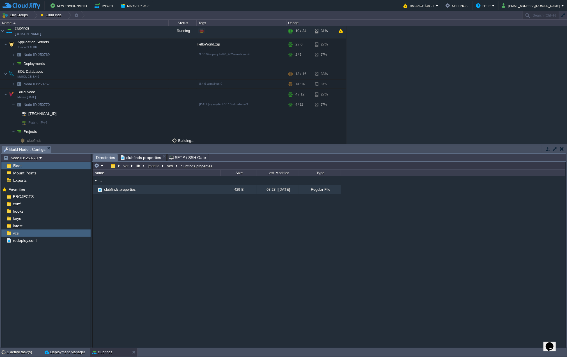
click at [138, 157] on span "clubfinds.properties" at bounding box center [141, 157] width 40 height 7
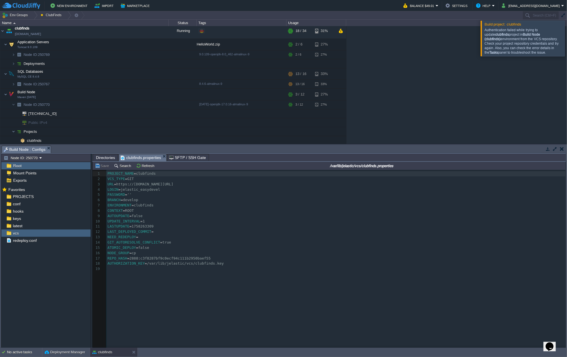
click at [527, 39] on div "Authentication failed while trying to update clubfinds project in Build Node (c…" at bounding box center [524, 41] width 79 height 27
click at [57, 355] on div "Deployment Manager" at bounding box center [65, 352] width 47 height 9
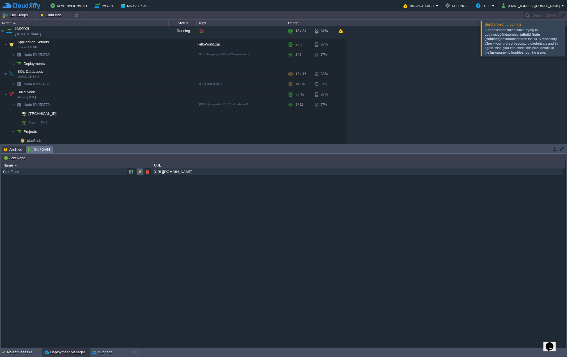
click at [139, 173] on button "button" at bounding box center [140, 171] width 5 height 5
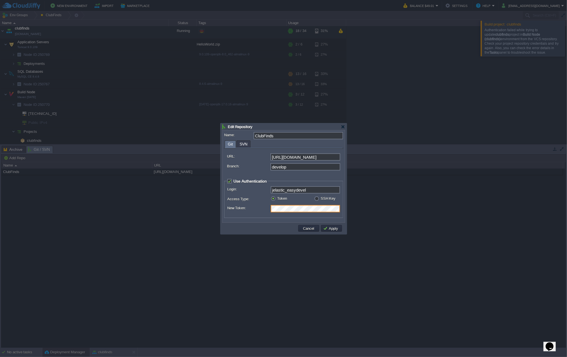
scroll to position [0, 0]
click at [272, 223] on div "Cancel Apply" at bounding box center [283, 229] width 122 height 12
click at [324, 226] on button "Apply" at bounding box center [331, 228] width 17 height 5
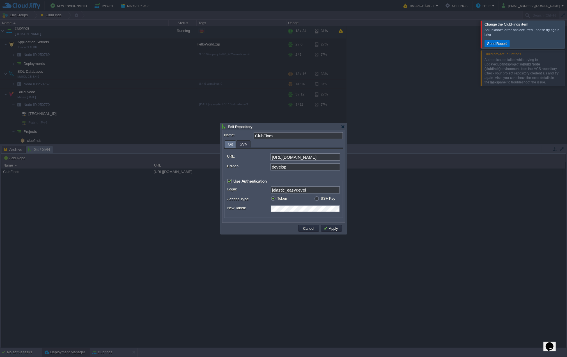
click at [499, 45] on button "Send Report" at bounding box center [498, 43] width 24 height 5
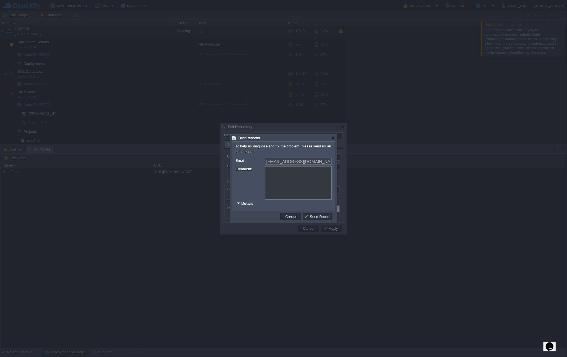
click at [298, 179] on textarea "Comment:" at bounding box center [298, 183] width 67 height 34
type textarea "El error sale al añadir el token de BitBucket en un repositorio. Puede ser que …"
click at [319, 218] on button "Send Report" at bounding box center [318, 216] width 28 height 5
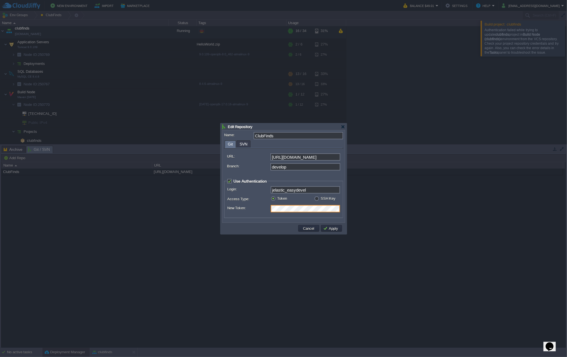
click at [321, 198] on label "SSH Key" at bounding box center [328, 198] width 15 height 4
click at [317, 198] on input "radio" at bounding box center [316, 199] width 4 height 4
radio input "true"
click at [336, 210] on img at bounding box center [338, 208] width 6 height 7
click at [305, 219] on div "Proyectos Jelastic" at bounding box center [305, 217] width 68 height 8
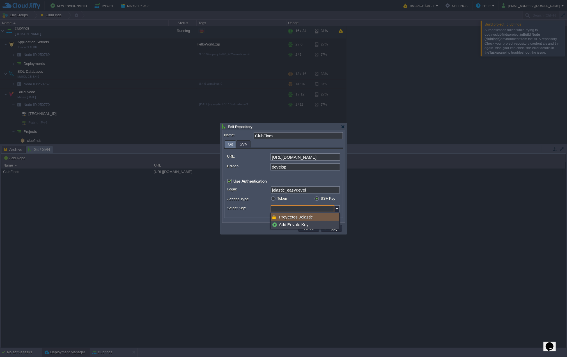
type input "Proyectos Jelastic"
click at [333, 228] on button "Apply" at bounding box center [331, 228] width 17 height 5
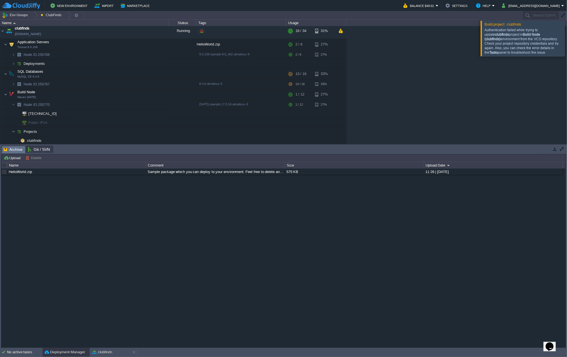
click at [13, 150] on span "Archive" at bounding box center [13, 149] width 19 height 7
click at [35, 151] on span "Git / SVN" at bounding box center [39, 149] width 22 height 7
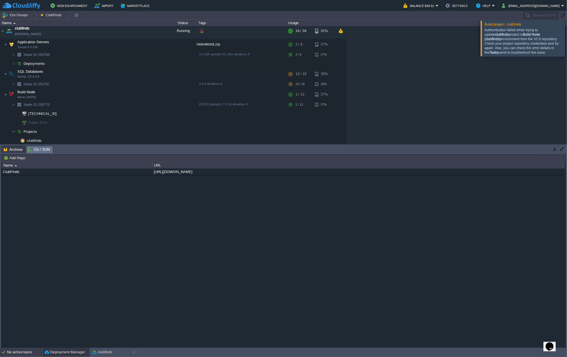
click at [23, 354] on div "No active tasks" at bounding box center [24, 352] width 35 height 9
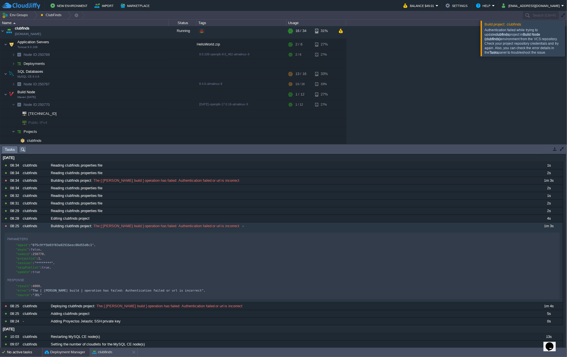
click at [60, 351] on button "Deployment Manager" at bounding box center [65, 352] width 40 height 6
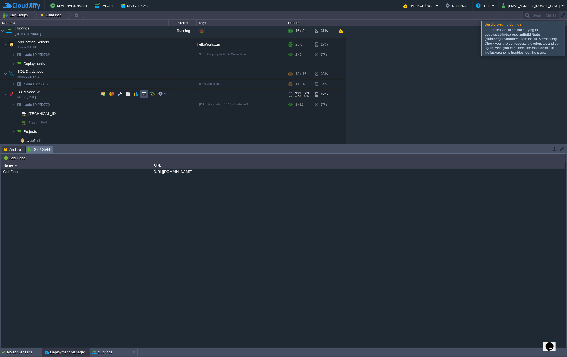
click at [145, 91] on button "button" at bounding box center [144, 93] width 5 height 5
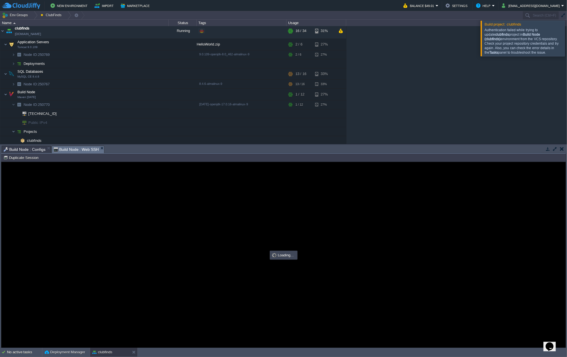
type input "#000000"
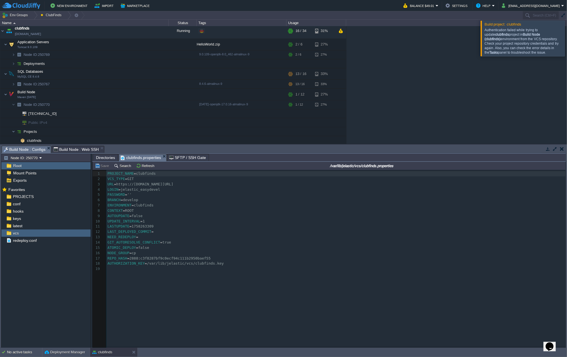
click at [31, 149] on span "Build Node : Configs" at bounding box center [25, 149] width 42 height 7
click at [76, 149] on span "Build Node : Web SSH" at bounding box center [76, 149] width 45 height 7
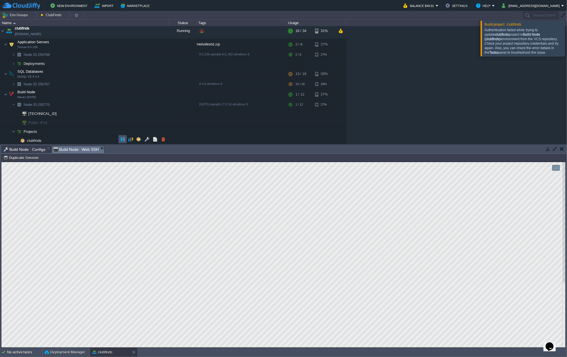
click at [123, 138] on button "button" at bounding box center [122, 139] width 5 height 5
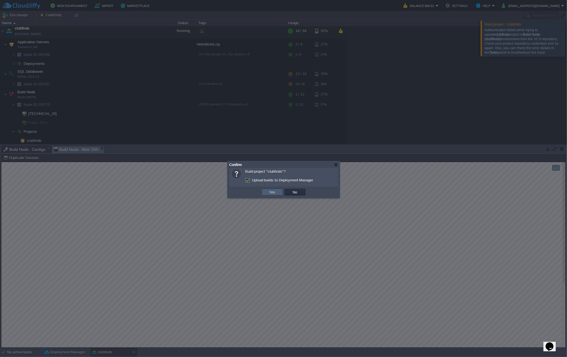
click at [276, 192] on button "Yes" at bounding box center [273, 191] width 10 height 5
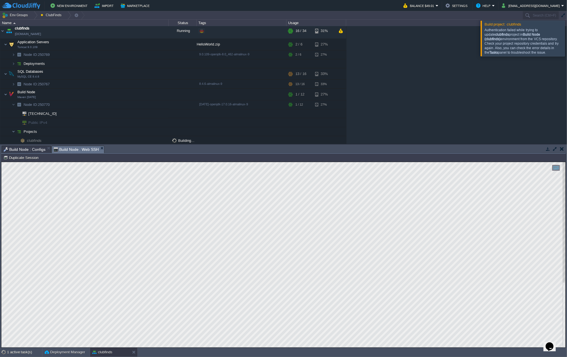
click at [24, 149] on span "Build Node : Configs" at bounding box center [25, 149] width 42 height 7
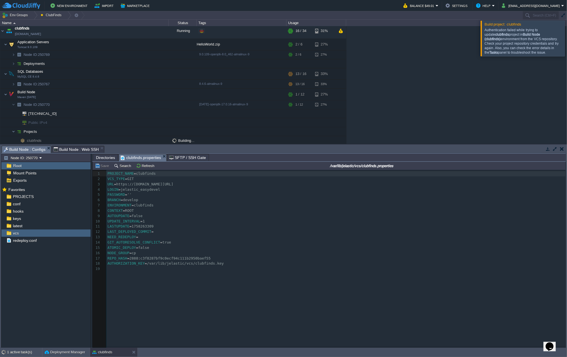
click at [69, 149] on span "Build Node : Web SSH" at bounding box center [76, 149] width 45 height 7
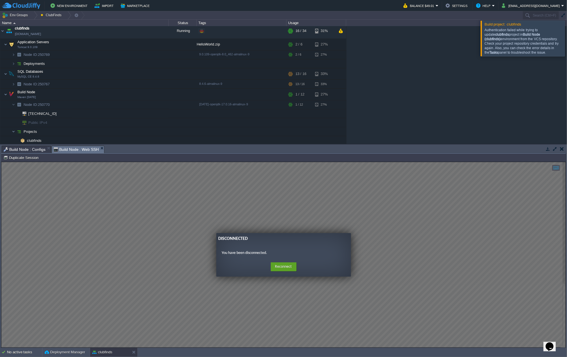
drag, startPoint x: 286, startPoint y: 267, endPoint x: 163, endPoint y: 209, distance: 135.4
click at [171, 223] on guac-modal "Disconnected You have been disconnected. Home Reconnect Logout" at bounding box center [283, 255] width 565 height 186
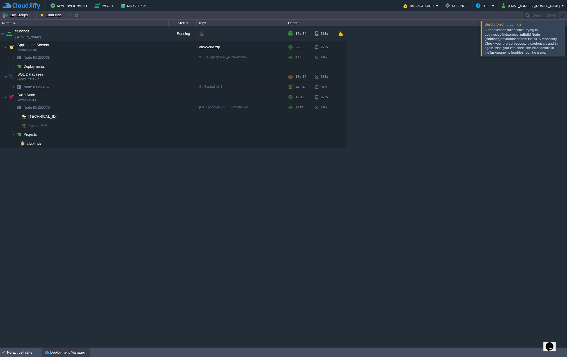
click at [53, 353] on button "Deployment Manager" at bounding box center [65, 353] width 40 height 6
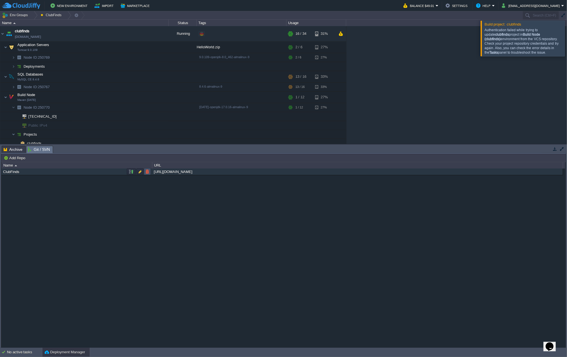
click at [148, 170] on button "button" at bounding box center [147, 171] width 5 height 5
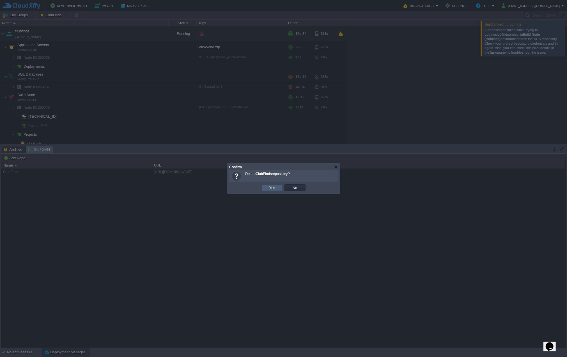
click at [264, 187] on td "Yes" at bounding box center [272, 187] width 21 height 7
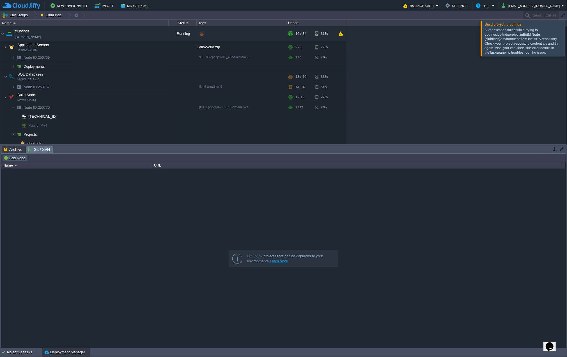
click at [13, 155] on button "Add Repo" at bounding box center [15, 157] width 23 height 5
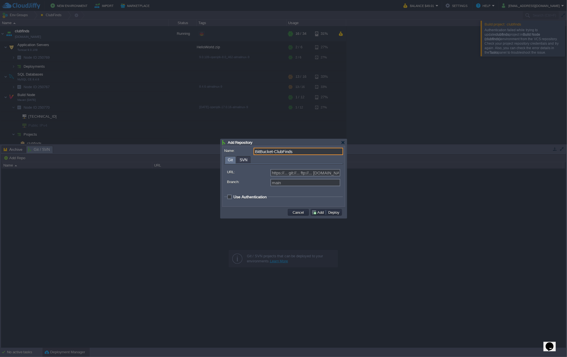
type input "BitBucket-ClubFinds"
click at [293, 173] on input "URL:" at bounding box center [306, 172] width 70 height 7
paste input "git clone [EMAIL_ADDRESS][DOMAIN_NAME]:easydevel/clubfinds.git"
type input "git clone [EMAIL_ADDRESS][DOMAIN_NAME]:easydevel/clubfinds.git"
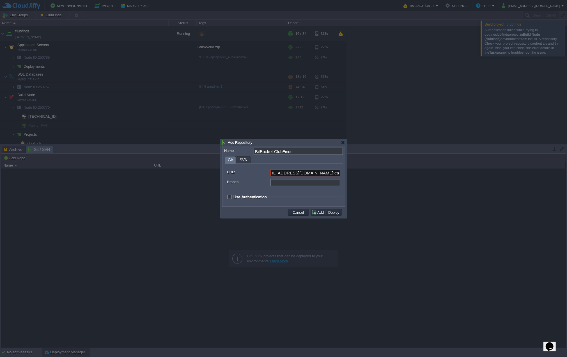
scroll to position [0, 0]
click at [294, 182] on input "Branch:" at bounding box center [306, 182] width 70 height 7
type input "develop"
paste input "text"
type input "[EMAIL_ADDRESS][DOMAIN_NAME]:easydevel/clubfinds.git"
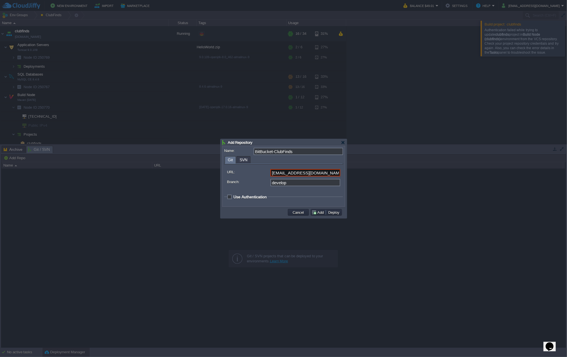
checkbox input "true"
type input "git"
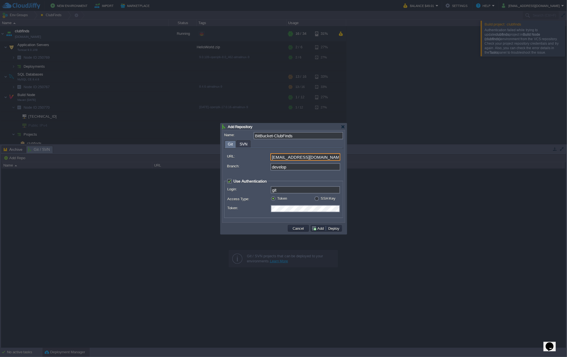
type input "[EMAIL_ADDRESS][DOMAIN_NAME]:easydevel/clubfinds.git"
click at [289, 190] on input "git" at bounding box center [305, 189] width 69 height 7
type input "git"
type input "[EMAIL_ADDRESS][DOMAIN_NAME]:easydevel/clubfinds.git"
type input "it"
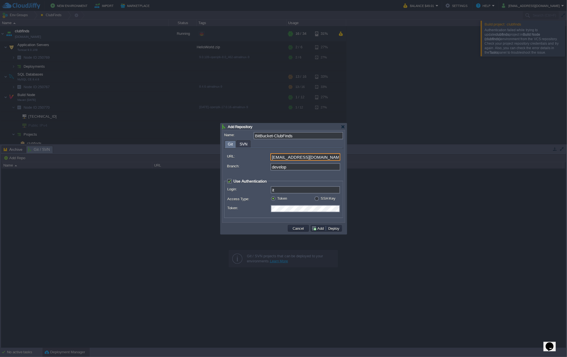
type input "t@[DOMAIN_NAME]:easydevel/clubfinds.git"
type input "t"
type input "[EMAIL_ADDRESS][DOMAIN_NAME]:easydevel/clubfinds.git"
type input "git"
type input "[EMAIL_ADDRESS][DOMAIN_NAME]:easydevel/clubfinds.git"
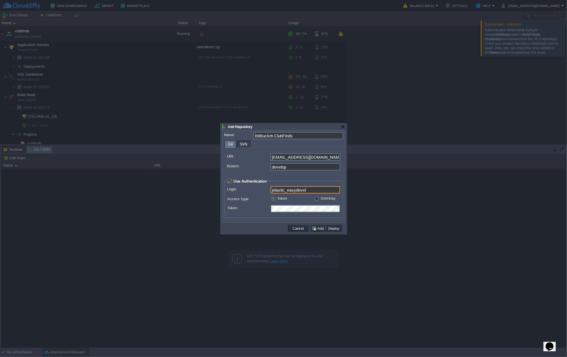
type input "jelastic_easydevel"
click at [323, 198] on label "SSH Key" at bounding box center [328, 198] width 15 height 4
click at [318, 198] on input "radio" at bounding box center [316, 199] width 4 height 4
radio input "true"
click at [307, 210] on input "Select Key:" at bounding box center [303, 208] width 64 height 7
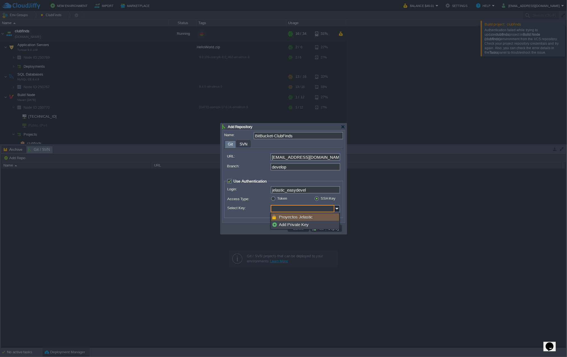
click at [300, 218] on div "Proyectos Jelastic" at bounding box center [305, 217] width 68 height 8
type input "Proyectos Jelastic"
click at [321, 228] on button "Add" at bounding box center [319, 228] width 14 height 5
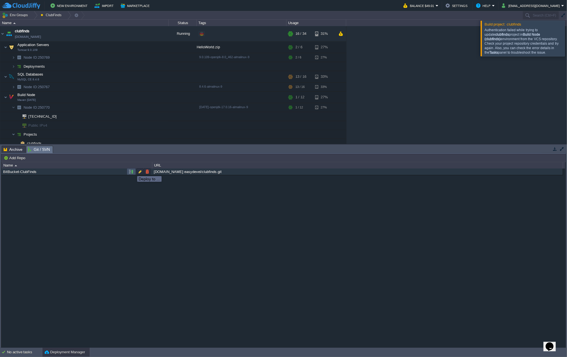
click at [132, 171] on button "button" at bounding box center [131, 171] width 5 height 5
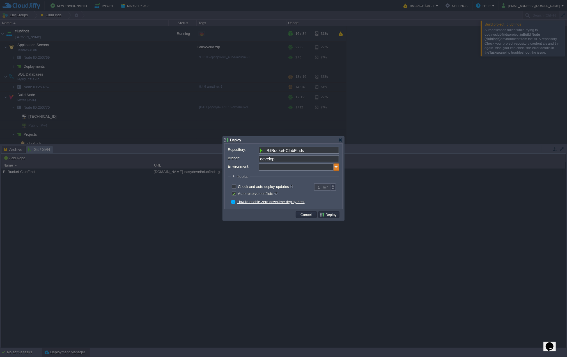
click at [334, 167] on img at bounding box center [337, 166] width 6 height 7
click at [304, 181] on div "Application Servers Tomcat 9.0.109" at bounding box center [299, 185] width 80 height 11
type input "Application Servers (clubfinds)"
type input "ROOT-361"
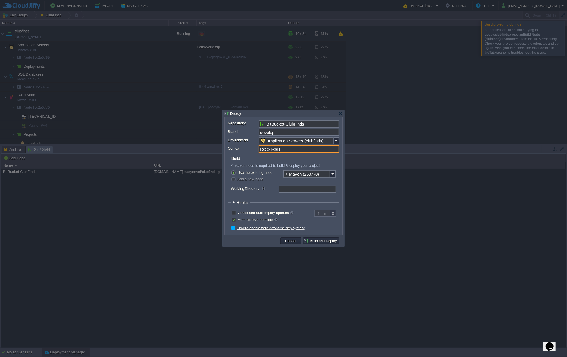
click at [283, 150] on input "ROOT-361" at bounding box center [299, 148] width 81 height 7
click at [290, 241] on button "Cancel" at bounding box center [291, 240] width 15 height 5
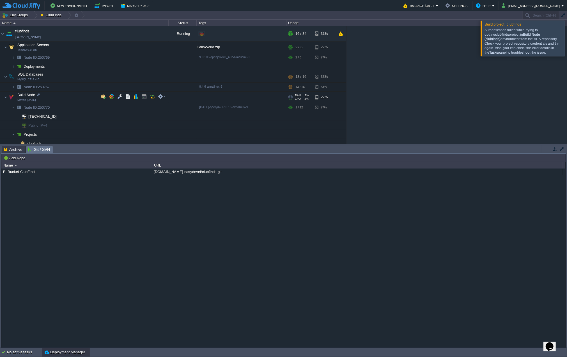
scroll to position [3, 0]
click at [163, 138] on button "button" at bounding box center [163, 139] width 5 height 5
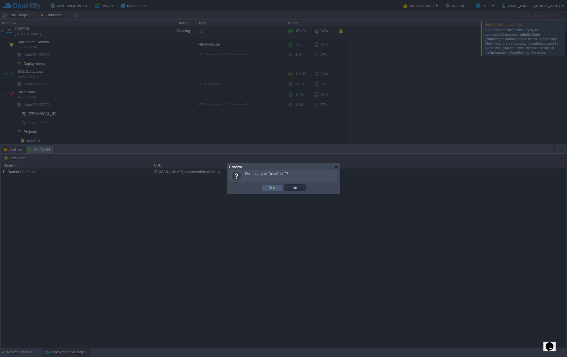
click at [272, 186] on button "Yes" at bounding box center [273, 187] width 10 height 5
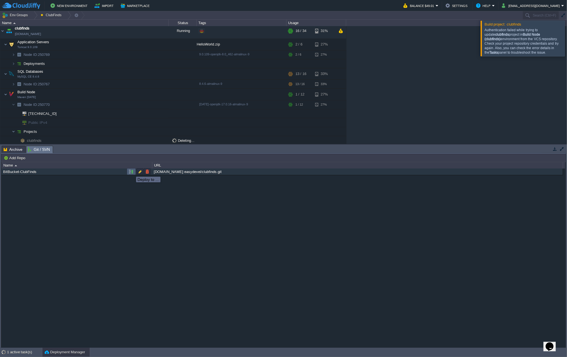
scroll to position [0, 0]
click at [131, 172] on button "button" at bounding box center [131, 171] width 5 height 5
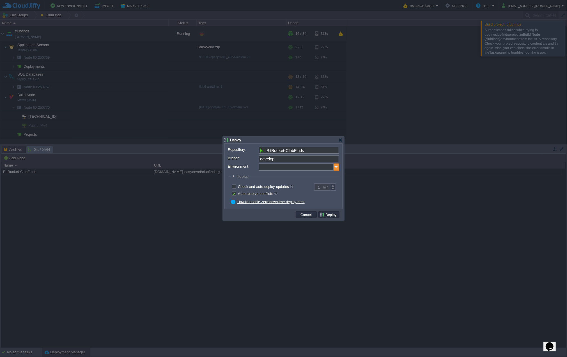
click at [337, 166] on img at bounding box center [337, 166] width 6 height 7
click at [300, 184] on div "Application Servers Tomcat 9.0.109" at bounding box center [299, 185] width 80 height 11
type input "Application Servers (clubfinds)"
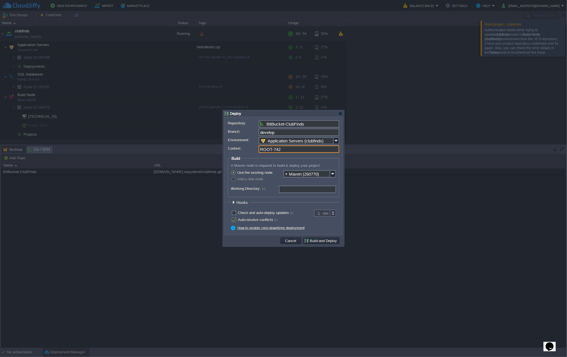
drag, startPoint x: 273, startPoint y: 150, endPoint x: 358, endPoint y: 150, distance: 85.6
click at [358, 150] on body "New Environment Import Marketplace Bonus $0.00 Upgrade Account Balance $49.01 S…" at bounding box center [283, 178] width 567 height 357
type input "ROOT"
click at [334, 172] on img at bounding box center [333, 173] width 6 height 7
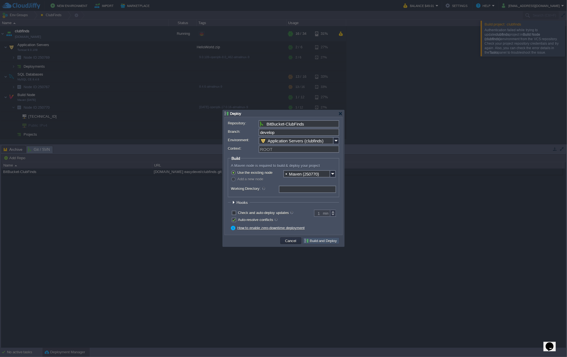
click at [328, 242] on button "Build and Deploy" at bounding box center [321, 240] width 35 height 5
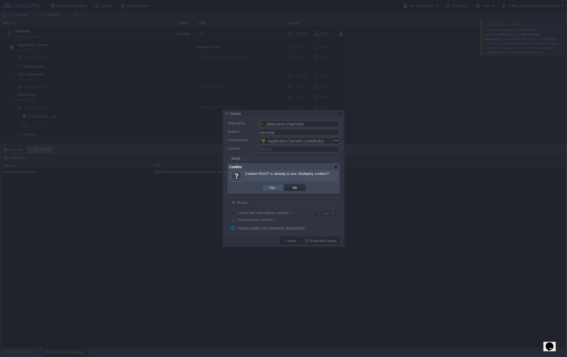
click at [274, 188] on button "Yes" at bounding box center [273, 187] width 10 height 5
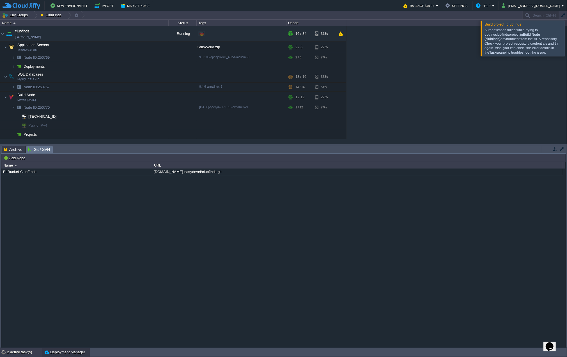
click at [21, 351] on div "2 active task(s)" at bounding box center [24, 352] width 35 height 9
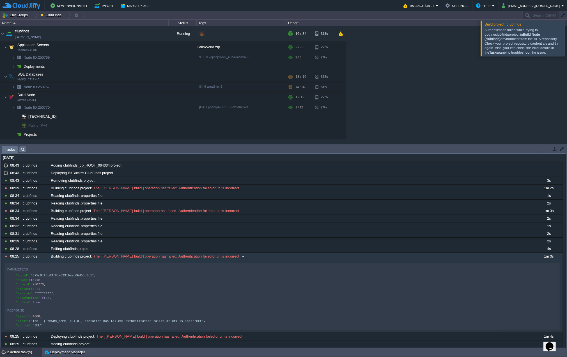
scroll to position [1, 0]
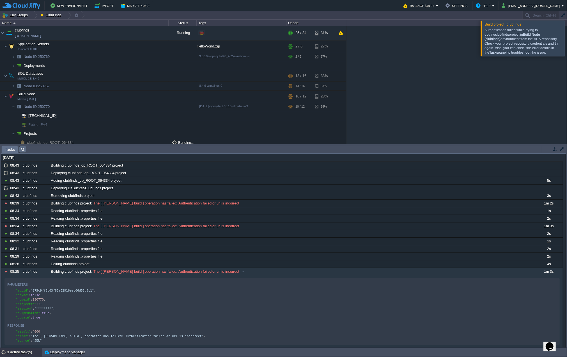
click at [567, 39] on div at bounding box center [574, 37] width 0 height 35
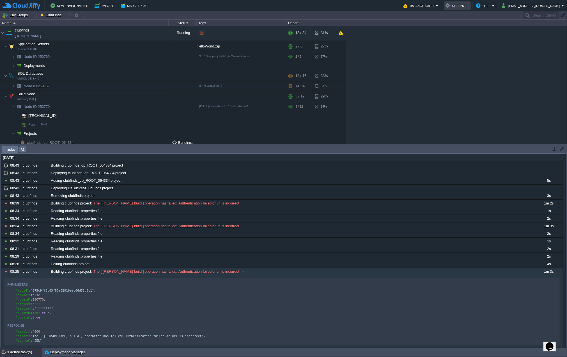
click at [469, 6] on button "Settings" at bounding box center [458, 5] width 24 height 7
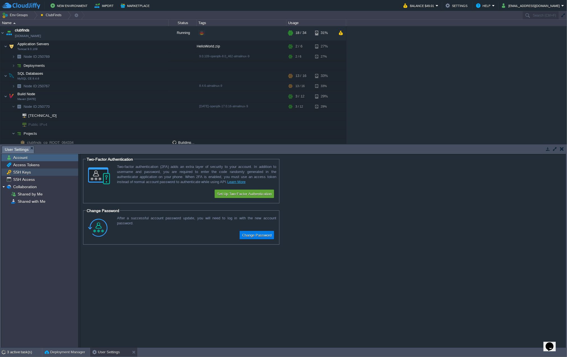
click at [32, 172] on div "SSH Keys" at bounding box center [39, 171] width 77 height 7
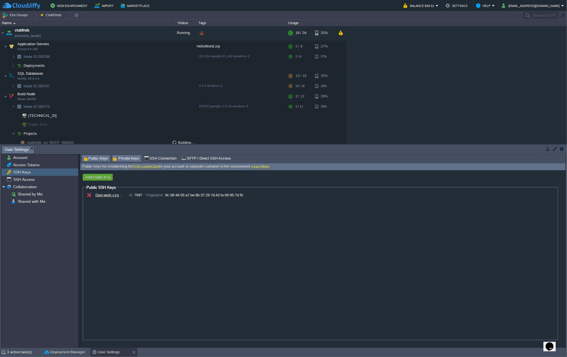
click at [118, 159] on span "Private Keys" at bounding box center [126, 158] width 27 height 6
click at [23, 351] on div "3 active task(s)" at bounding box center [24, 352] width 35 height 9
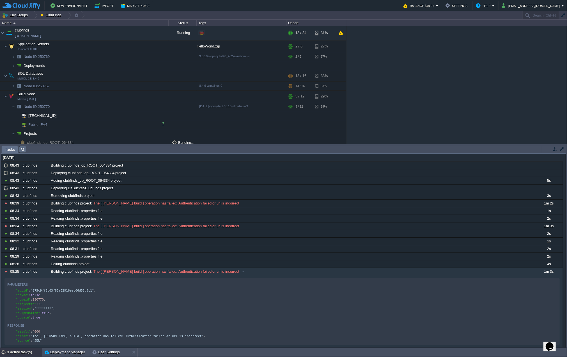
scroll to position [3, 0]
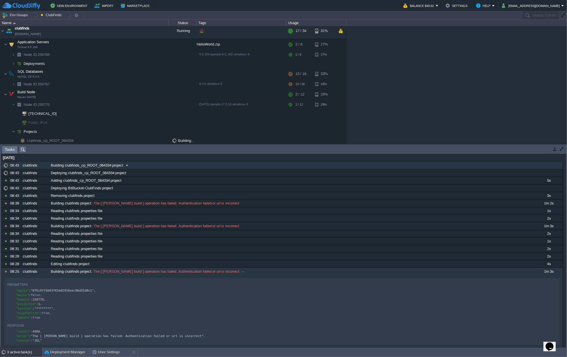
click at [126, 165] on span at bounding box center [127, 165] width 8 height 5
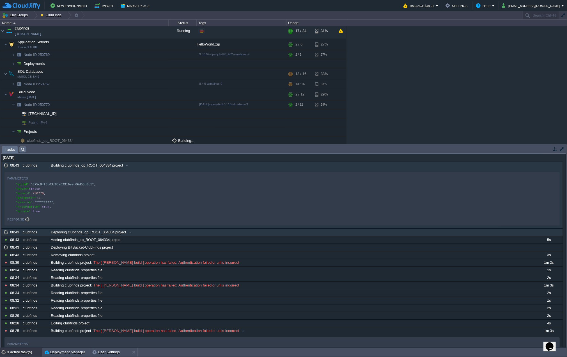
click at [128, 235] on span at bounding box center [130, 232] width 8 height 5
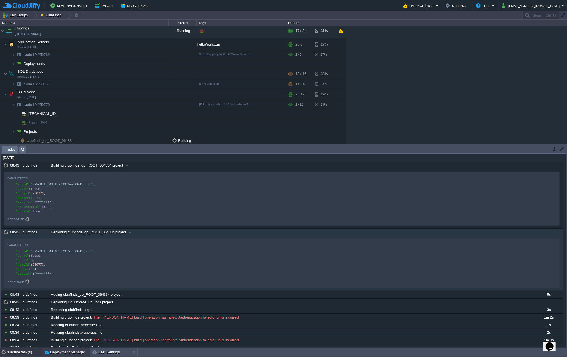
click at [58, 352] on button "Deployment Manager" at bounding box center [65, 352] width 40 height 6
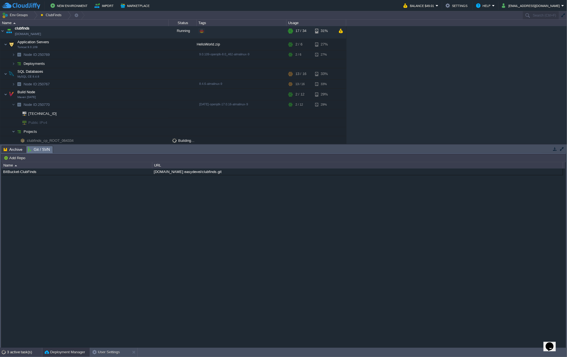
click at [20, 354] on div "3 active task(s)" at bounding box center [24, 352] width 35 height 9
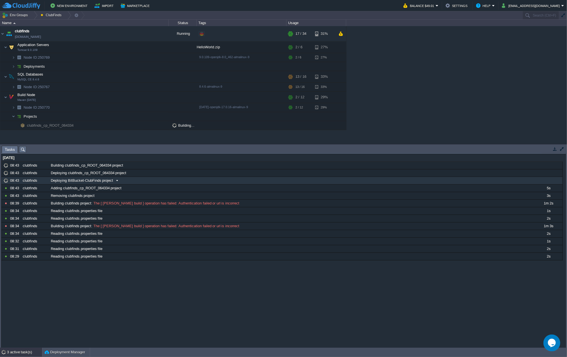
click at [116, 181] on span at bounding box center [117, 180] width 8 height 5
click at [145, 44] on button "button" at bounding box center [144, 46] width 5 height 5
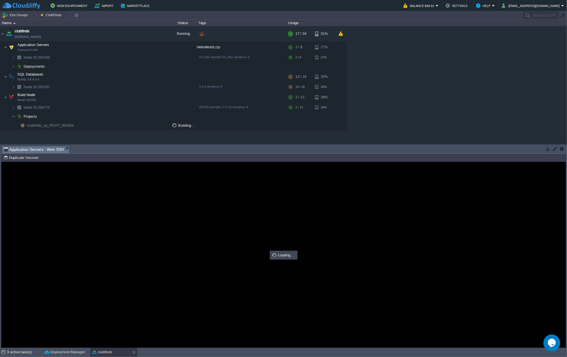
type input "#000000"
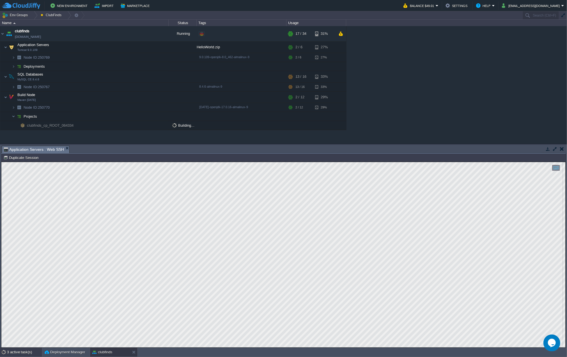
click at [24, 350] on div "3 active task(s)" at bounding box center [24, 352] width 35 height 9
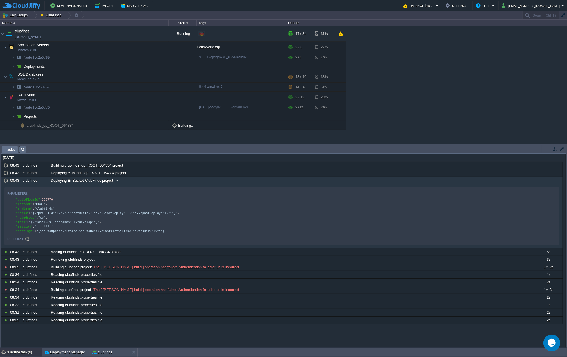
click at [7, 180] on div at bounding box center [6, 180] width 6 height 5
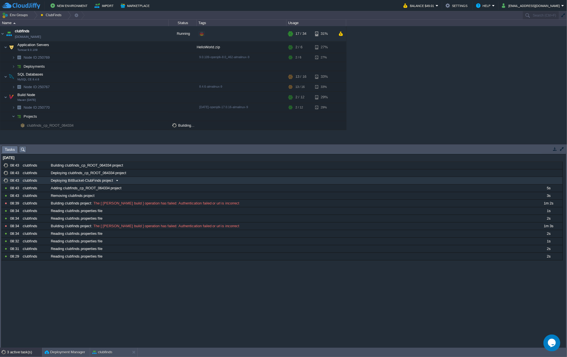
click at [6, 179] on div at bounding box center [6, 180] width 6 height 5
click at [155, 34] on button "button" at bounding box center [155, 33] width 5 height 5
click at [174, 124] on span "Building..." at bounding box center [183, 125] width 22 height 4
click at [30, 178] on div "clubfinds" at bounding box center [35, 180] width 28 height 7
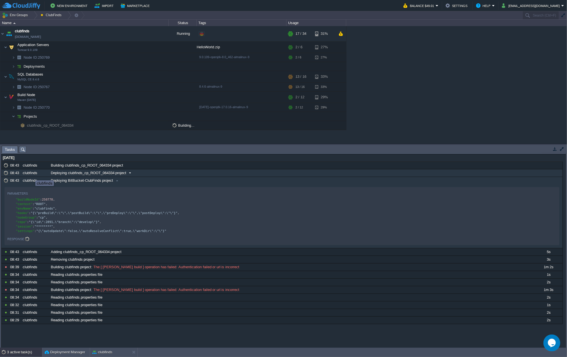
click at [31, 171] on div "clubfinds" at bounding box center [35, 172] width 28 height 7
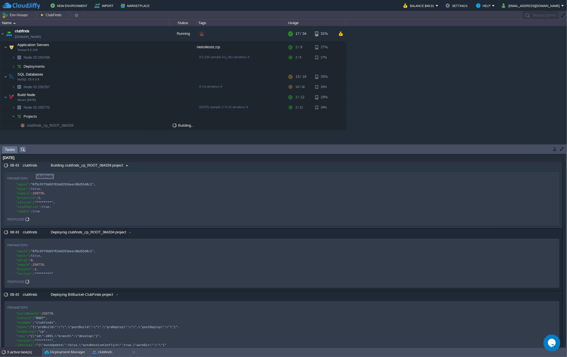
click at [31, 165] on div "clubfinds" at bounding box center [35, 165] width 28 height 7
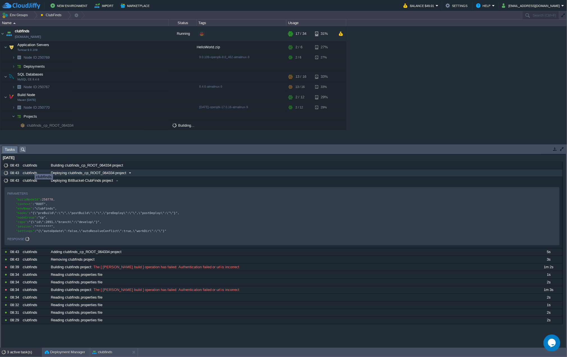
click at [29, 174] on div "clubfinds" at bounding box center [35, 172] width 28 height 7
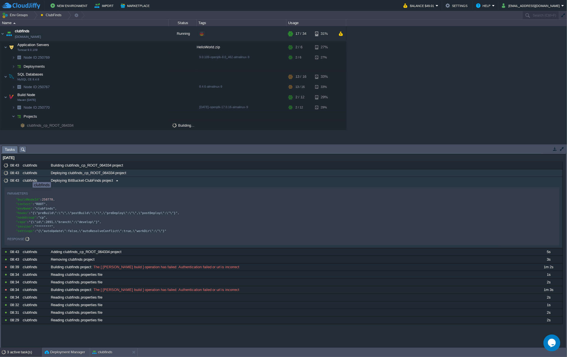
click at [28, 180] on div "clubfinds" at bounding box center [35, 180] width 28 height 7
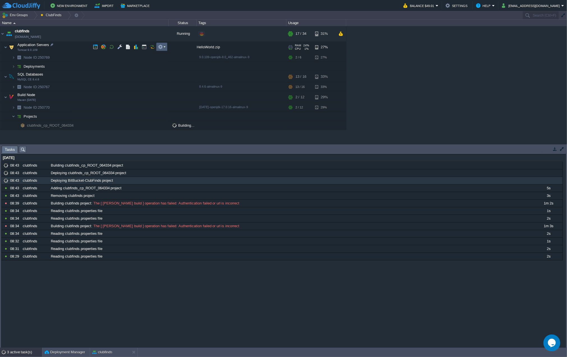
click at [163, 46] on em at bounding box center [162, 46] width 8 height 5
click at [61, 354] on button "Deployment Manager" at bounding box center [65, 352] width 40 height 6
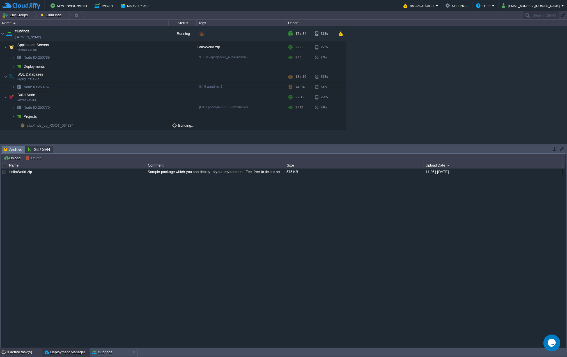
drag, startPoint x: 10, startPoint y: 352, endPoint x: 19, endPoint y: 330, distance: 24.0
click at [10, 353] on div "3 active task(s)" at bounding box center [24, 352] width 35 height 9
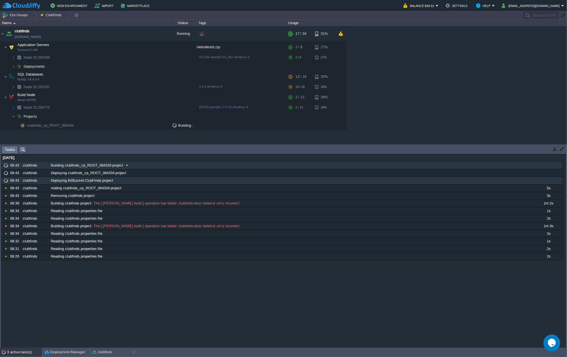
click at [25, 164] on div "clubfinds" at bounding box center [35, 165] width 28 height 7
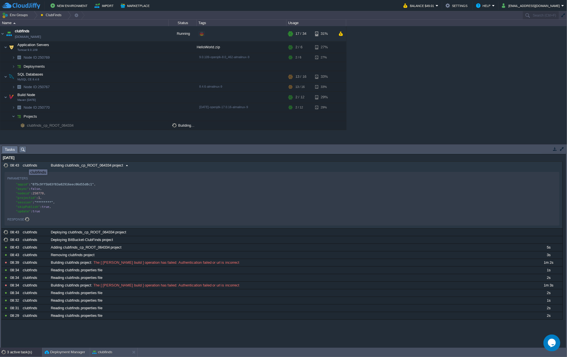
click at [25, 164] on div "clubfinds" at bounding box center [35, 165] width 28 height 7
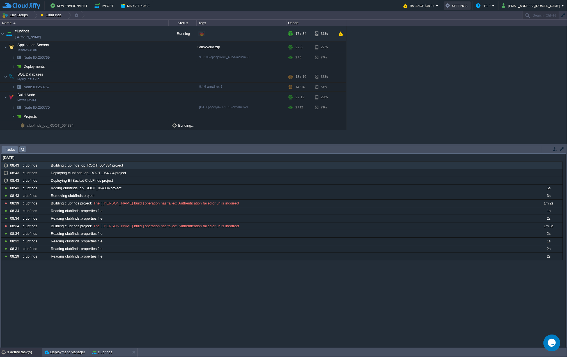
click at [464, 4] on button "Settings" at bounding box center [458, 5] width 24 height 7
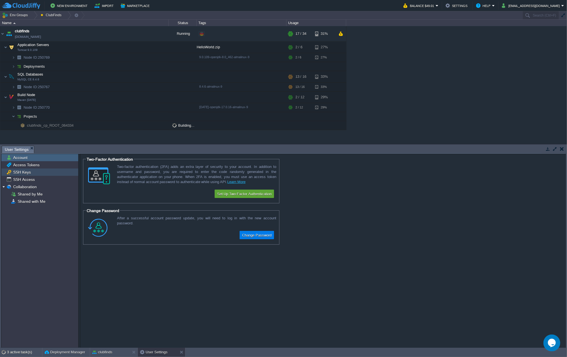
click at [25, 171] on span "SSH Keys" at bounding box center [22, 172] width 20 height 5
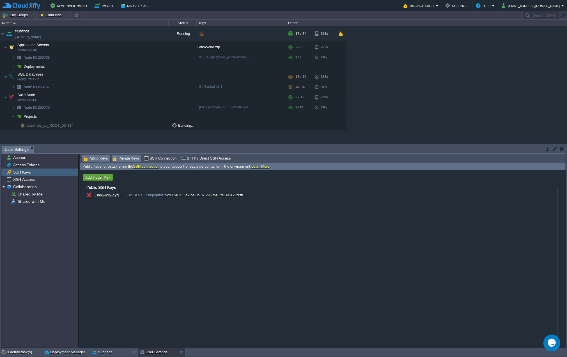
click at [125, 159] on span "Private Keys" at bounding box center [126, 158] width 27 height 6
click at [89, 195] on button "button" at bounding box center [89, 195] width 5 height 5
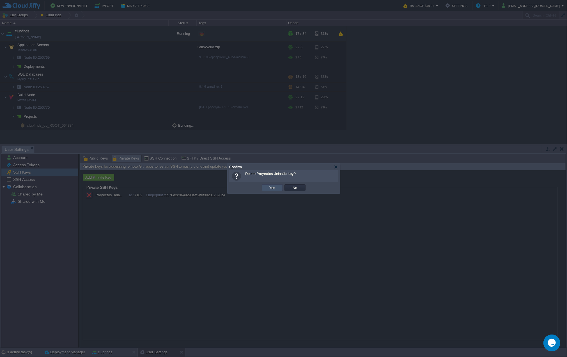
click at [269, 187] on button "Yes" at bounding box center [273, 187] width 10 height 5
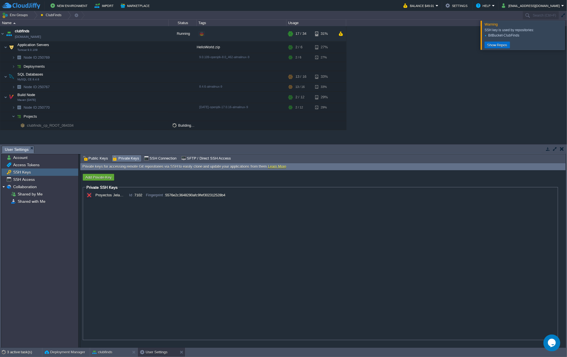
click at [500, 46] on button "Show Repos" at bounding box center [498, 44] width 24 height 5
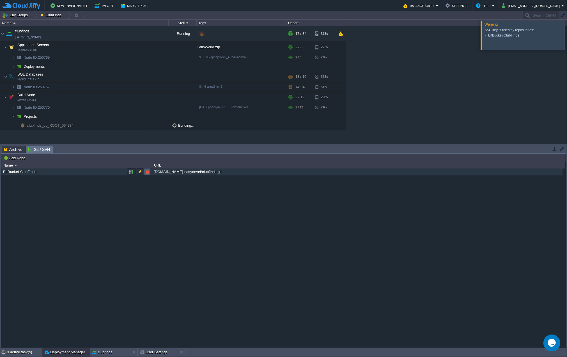
click at [148, 171] on button "button" at bounding box center [147, 171] width 5 height 5
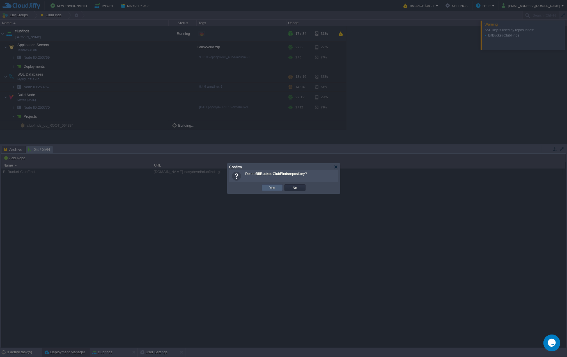
click at [270, 186] on button "Yes" at bounding box center [273, 187] width 10 height 5
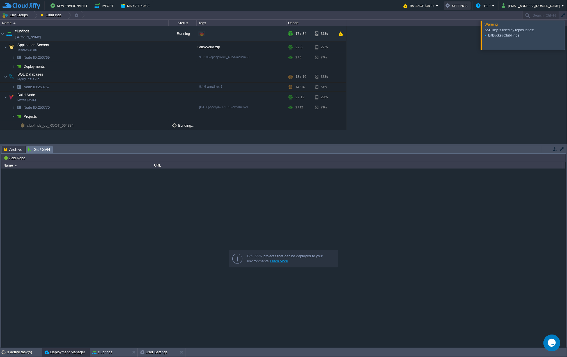
click at [463, 5] on button "Settings" at bounding box center [458, 5] width 24 height 7
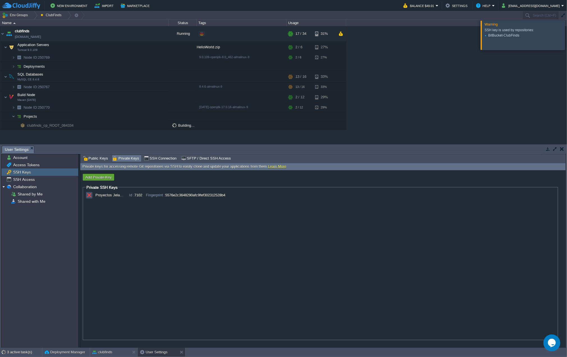
click at [90, 195] on button "button" at bounding box center [89, 195] width 5 height 5
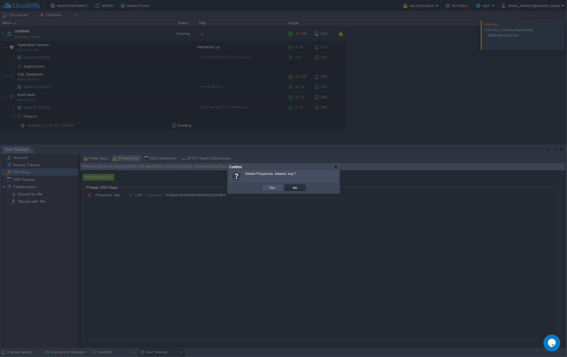
click at [271, 188] on button "Yes" at bounding box center [273, 187] width 10 height 5
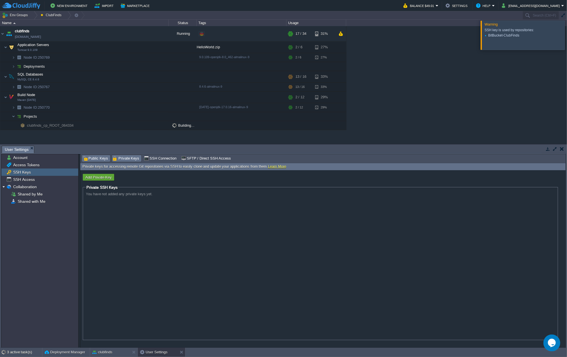
click at [102, 157] on span "Public Keys" at bounding box center [95, 158] width 25 height 6
click at [120, 157] on span "Private Keys" at bounding box center [126, 158] width 27 height 6
click at [25, 352] on div "3 active task(s)" at bounding box center [24, 352] width 35 height 9
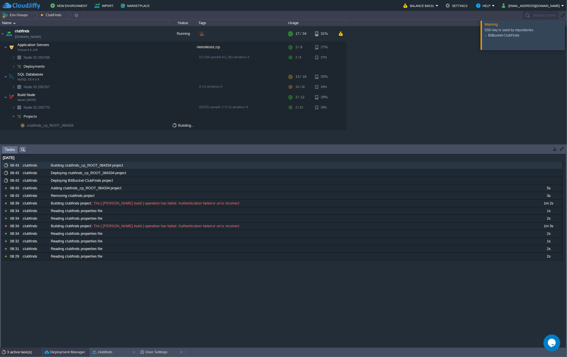
click at [63, 353] on button "Deployment Manager" at bounding box center [65, 352] width 40 height 6
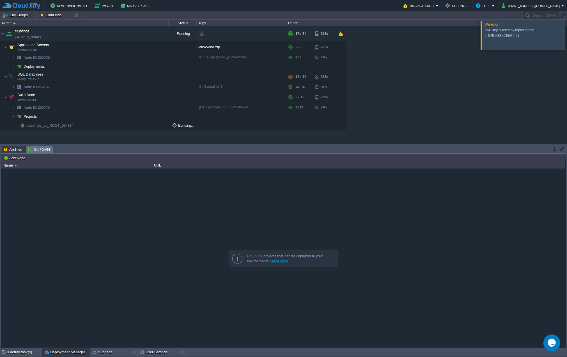
click at [11, 149] on span "Archive" at bounding box center [13, 149] width 19 height 7
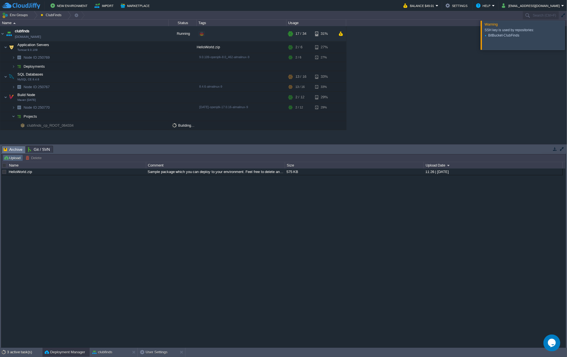
click at [13, 157] on button "Upload" at bounding box center [13, 157] width 19 height 5
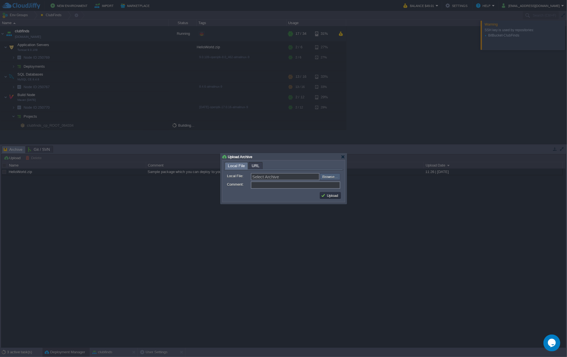
click at [331, 178] on input "file" at bounding box center [304, 176] width 71 height 6
type input "C:\fakepath\clubfinds-0.0.1-SNAPSHOT.war"
type input "clubfinds-0.0.1-SNAPSHOT.war"
click at [332, 195] on button "Upload" at bounding box center [330, 195] width 19 height 5
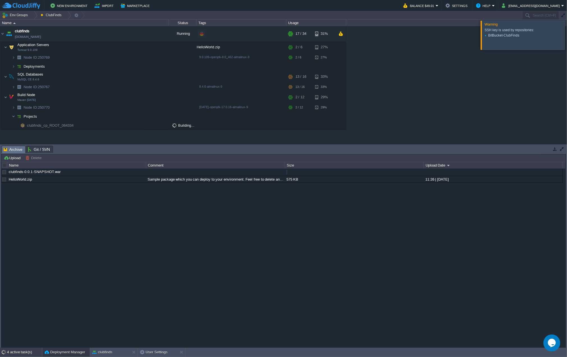
click at [27, 350] on div "4 active task(s)" at bounding box center [24, 352] width 35 height 9
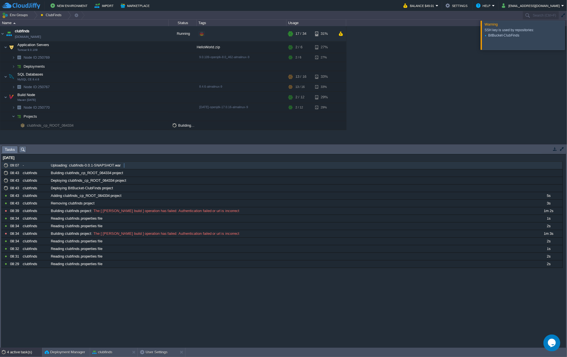
click at [71, 166] on span "Uploading: clubfinds-0.0.1-SNAPSHOT.war" at bounding box center [86, 165] width 70 height 5
click at [160, 95] on button "button" at bounding box center [160, 96] width 5 height 5
click at [162, 95] on button "button" at bounding box center [160, 96] width 5 height 5
click at [111, 312] on div "19 Sep 2025 106788 09:07 - Uploading: clubfinds-0.0.1-SNAPSHOT.war 4293 KB of t…" at bounding box center [283, 250] width 564 height 193
click at [567, 35] on div at bounding box center [574, 34] width 0 height 29
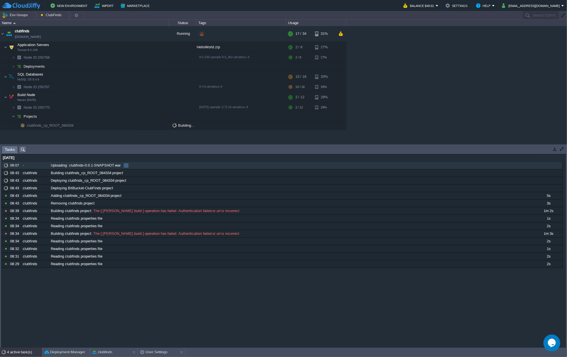
click at [14, 165] on div "09:07" at bounding box center [15, 165] width 11 height 7
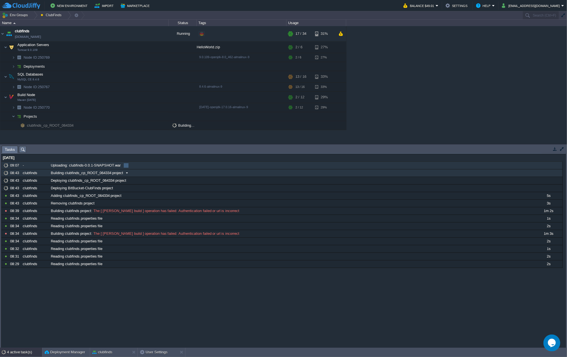
click at [25, 174] on div "clubfinds" at bounding box center [35, 172] width 28 height 7
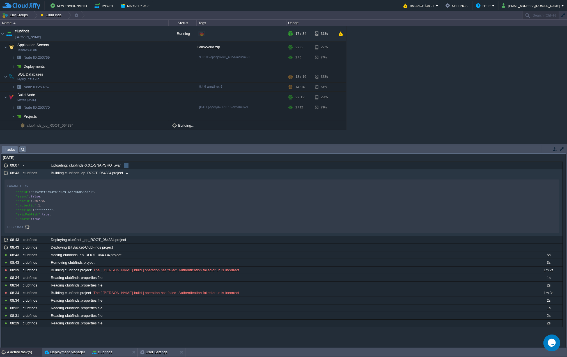
click at [21, 172] on td "08:43" at bounding box center [15, 172] width 11 height 7
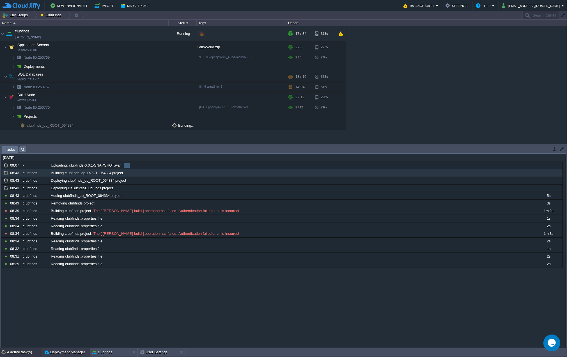
drag, startPoint x: 75, startPoint y: 353, endPoint x: 89, endPoint y: 352, distance: 14.4
click at [74, 353] on button "Deployment Manager" at bounding box center [65, 352] width 40 height 6
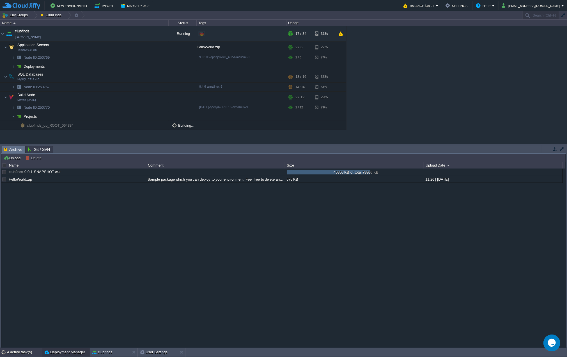
click at [22, 351] on div "4 active task(s)" at bounding box center [24, 352] width 35 height 9
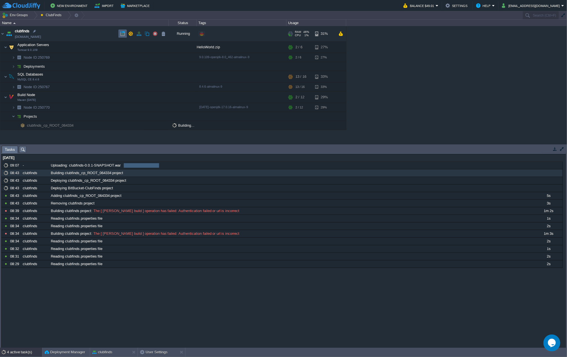
click at [122, 34] on button "button" at bounding box center [122, 33] width 5 height 5
click at [66, 352] on button "Deployment Manager" at bounding box center [65, 352] width 40 height 6
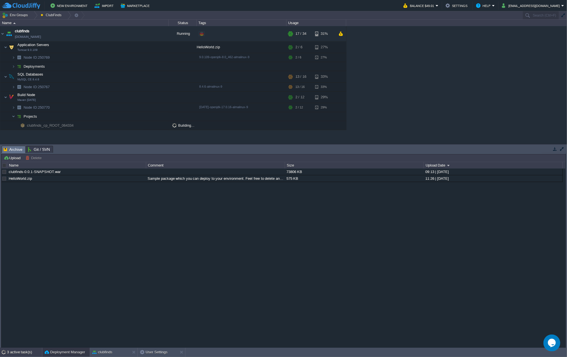
click at [22, 351] on div "3 active task(s)" at bounding box center [24, 352] width 35 height 9
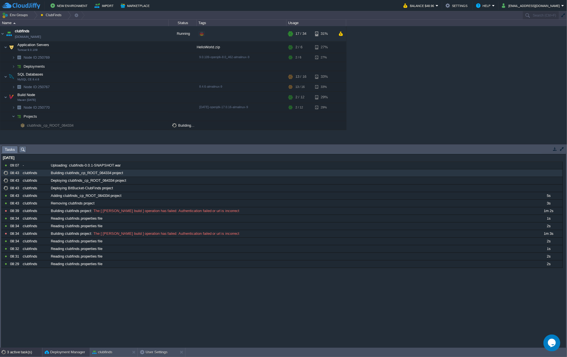
click at [65, 350] on button "Deployment Manager" at bounding box center [65, 352] width 40 height 6
